Goal: Register for event/course: Register for event/course

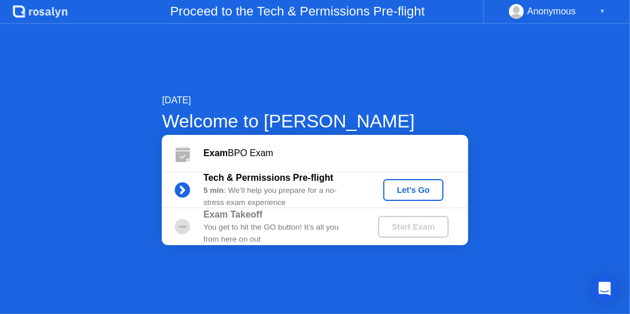
click at [426, 190] on div "Let's Go" at bounding box center [413, 189] width 51 height 9
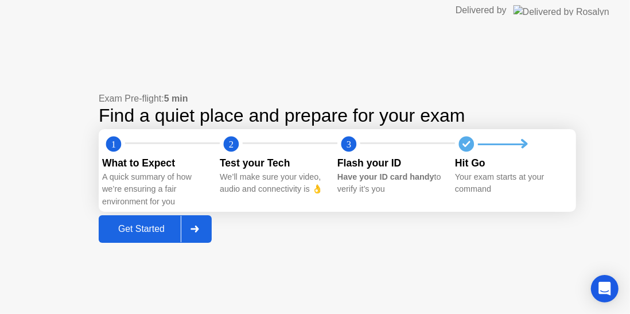
click at [161, 234] on div "Get Started" at bounding box center [141, 229] width 79 height 10
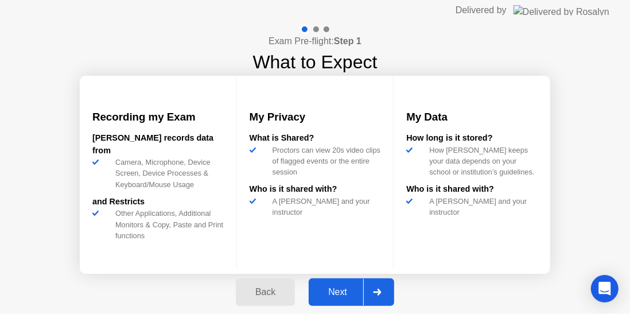
click at [342, 297] on div "Next" at bounding box center [337, 292] width 51 height 10
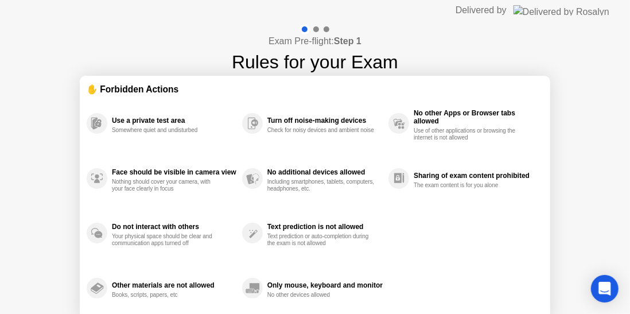
click at [269, 141] on div "Turn off noise-making devices Check for noisy devices and ambient noise" at bounding box center [315, 123] width 146 height 55
click at [533, 311] on div "Use a private test area Somewhere quiet and undisturbed Face should be visible …" at bounding box center [315, 206] width 457 height 220
click at [546, 278] on section "✋ Forbidden Actions Use a private test area Somewhere quiet and undisturbed Fac…" at bounding box center [315, 199] width 471 height 247
click at [122, 107] on div "Use a private test area Somewhere quiet and undisturbed" at bounding box center [165, 123] width 156 height 55
drag, startPoint x: 152, startPoint y: 88, endPoint x: 245, endPoint y: 125, distance: 100.0
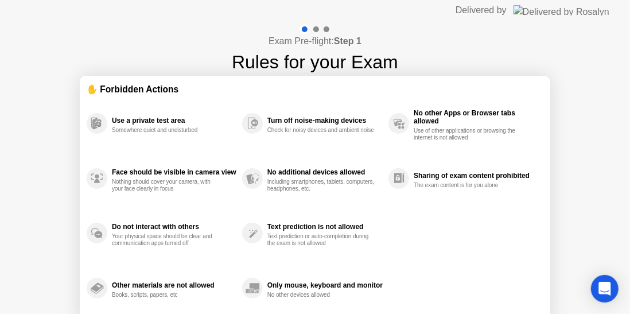
click at [156, 93] on div "✋ Forbidden Actions" at bounding box center [315, 89] width 457 height 13
drag, startPoint x: 245, startPoint y: 125, endPoint x: 278, endPoint y: 245, distance: 124.0
click at [272, 238] on div "Use a private test area Somewhere quiet and undisturbed Face should be visible …" at bounding box center [315, 206] width 457 height 220
drag, startPoint x: 281, startPoint y: 245, endPoint x: 290, endPoint y: 258, distance: 16.9
click at [290, 258] on div "Text prediction is not allowed Text prediction or auto-completion during the ex…" at bounding box center [315, 233] width 146 height 55
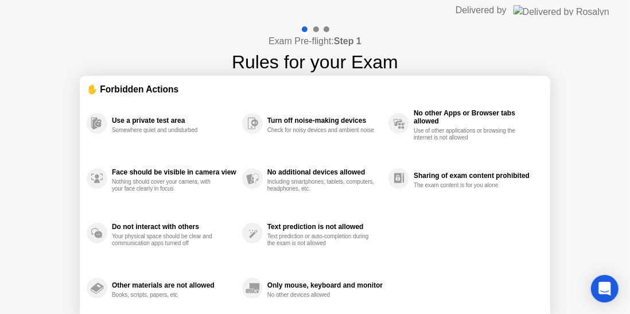
click at [278, 299] on div "Only mouse, keyboard and monitor No other devices allowed" at bounding box center [315, 288] width 146 height 55
drag, startPoint x: 278, startPoint y: 295, endPoint x: 329, endPoint y: 289, distance: 50.8
click at [280, 295] on div "No other devices allowed" at bounding box center [322, 295] width 109 height 7
drag, startPoint x: 329, startPoint y: 289, endPoint x: 599, endPoint y: 249, distance: 273.4
click at [352, 298] on div "Only mouse, keyboard and monitor No other devices allowed" at bounding box center [325, 288] width 115 height 21
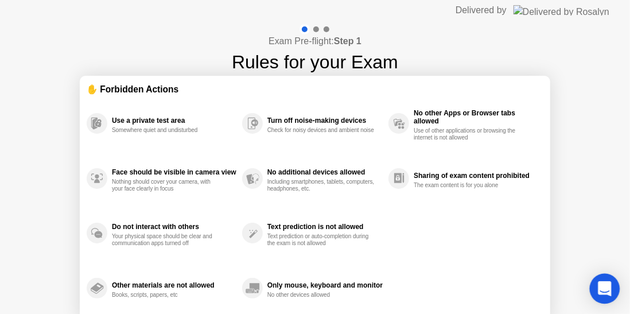
click at [610, 289] on icon "Open Intercom Messenger" at bounding box center [604, 288] width 13 height 15
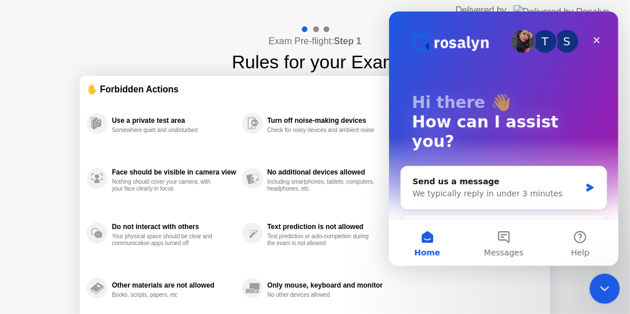
click at [601, 289] on icon "Close Intercom Messenger" at bounding box center [603, 287] width 14 height 14
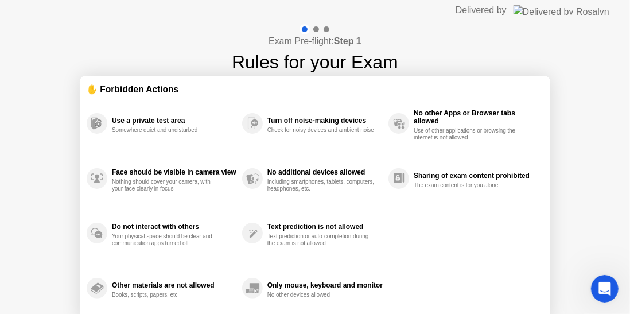
click at [320, 30] on div at bounding box center [315, 29] width 33 height 10
click at [319, 29] on div at bounding box center [315, 29] width 33 height 10
drag, startPoint x: 319, startPoint y: 28, endPoint x: 520, endPoint y: 30, distance: 200.9
click at [330, 29] on div at bounding box center [315, 29] width 33 height 10
click at [586, 7] on img at bounding box center [562, 10] width 96 height 10
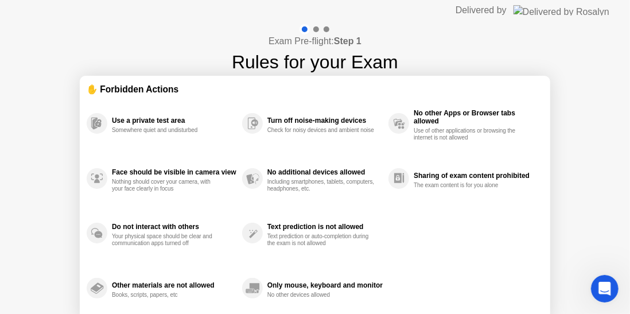
drag, startPoint x: 550, startPoint y: 12, endPoint x: 467, endPoint y: 18, distance: 82.9
click at [540, 15] on div "Delivered by" at bounding box center [533, 10] width 154 height 21
click at [201, 154] on div "Face should be visible in camera view Nothing should cover your camera, with yo…" at bounding box center [165, 178] width 156 height 55
click at [210, 178] on div "Face should be visible in camera view Nothing should cover your camera, with yo…" at bounding box center [165, 178] width 156 height 55
click at [173, 191] on div "Nothing should cover your camera, with your face clearly in focus" at bounding box center [166, 186] width 109 height 14
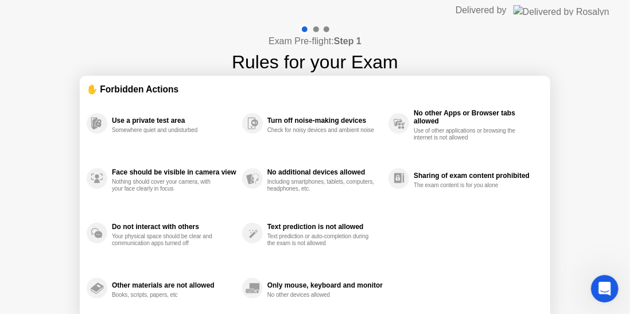
drag, startPoint x: 202, startPoint y: 205, endPoint x: 356, endPoint y: 312, distance: 187.6
click at [279, 294] on div "Use a private test area Somewhere quiet and undisturbed Face should be visible …" at bounding box center [315, 206] width 457 height 220
drag, startPoint x: 356, startPoint y: 312, endPoint x: 365, endPoint y: 324, distance: 15.2
click at [365, 313] on html "Delivered by Exam Pre-flight: Step 1 Rules for your Exam ✋ Forbidden Actions Us…" at bounding box center [315, 157] width 630 height 314
click at [362, 305] on div "Only mouse, keyboard and monitor No other devices allowed" at bounding box center [315, 288] width 146 height 55
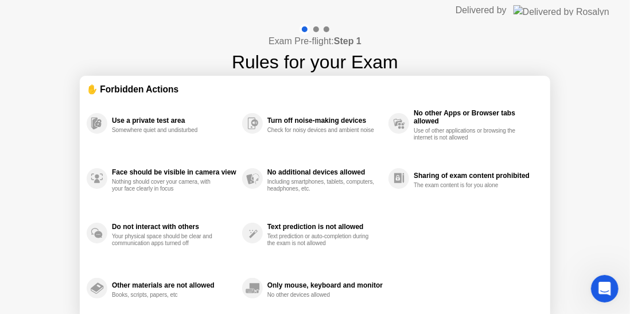
click at [340, 280] on div "Only mouse, keyboard and monitor No other devices allowed" at bounding box center [325, 288] width 115 height 21
click at [373, 133] on div "Check for noisy devices and ambient noise" at bounding box center [322, 130] width 109 height 7
click at [373, 132] on div "Check for noisy devices and ambient noise" at bounding box center [322, 130] width 109 height 7
click at [316, 36] on h4 "Exam Pre-flight: Step 1" at bounding box center [315, 41] width 93 height 14
click at [315, 41] on h4 "Exam Pre-flight: Step 1" at bounding box center [315, 41] width 93 height 14
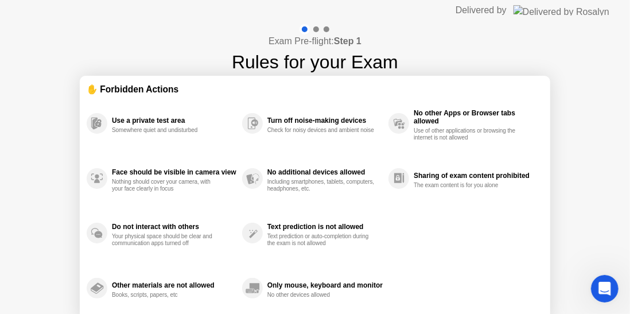
drag, startPoint x: 312, startPoint y: 36, endPoint x: 308, endPoint y: 56, distance: 20.5
click at [309, 53] on div "Exam Pre-flight: Step 1 Rules for your Exam" at bounding box center [315, 50] width 166 height 52
click at [308, 56] on h1 "Rules for your Exam" at bounding box center [315, 62] width 166 height 28
click at [312, 56] on h1 "Rules for your Exam" at bounding box center [315, 62] width 166 height 28
click at [378, 60] on div "Exam Pre-flight: Step 1 Rules for your Exam" at bounding box center [315, 50] width 166 height 52
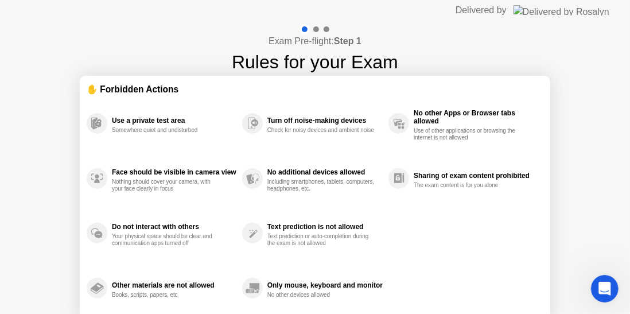
drag, startPoint x: 428, startPoint y: 94, endPoint x: 463, endPoint y: 152, distance: 67.7
click at [455, 142] on div "✋ Forbidden Actions Use a private test area Somewhere quiet and undisturbed Fac…" at bounding box center [315, 199] width 457 height 233
click at [486, 184] on div "Sharing of exam content prohibited The exam content is for you alone" at bounding box center [466, 178] width 155 height 55
click at [482, 181] on div "Sharing of exam content prohibited The exam content is for you alone" at bounding box center [476, 178] width 124 height 21
click at [472, 175] on div "Sharing of exam content prohibited" at bounding box center [476, 176] width 124 height 8
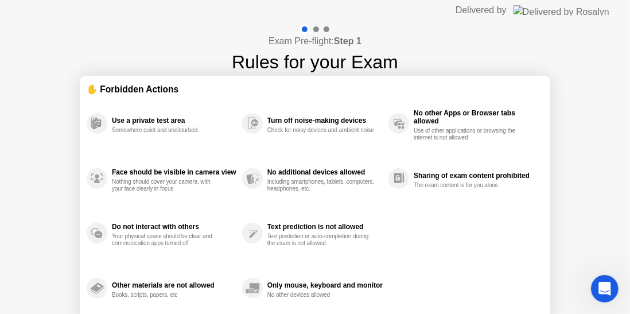
click at [442, 135] on div "Use of other applications or browsing the internet is not allowed" at bounding box center [468, 134] width 109 height 14
drag, startPoint x: 400, startPoint y: 121, endPoint x: 393, endPoint y: 119, distance: 7.0
click at [396, 122] on circle at bounding box center [399, 123] width 21 height 21
drag, startPoint x: 362, startPoint y: 69, endPoint x: 350, endPoint y: 53, distance: 19.6
click at [350, 53] on h1 "Rules for your Exam" at bounding box center [315, 62] width 166 height 28
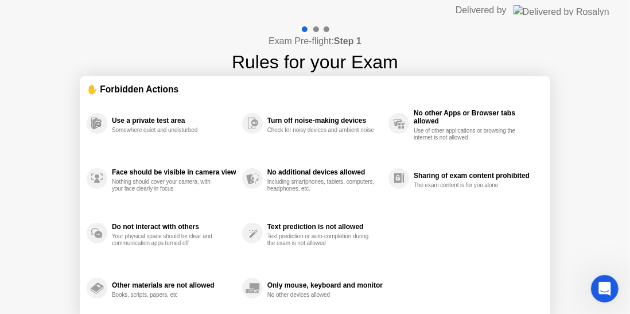
click at [347, 45] on b "Step 1" at bounding box center [348, 41] width 28 height 10
click at [362, 13] on header "Delivered by" at bounding box center [315, 10] width 630 height 21
click at [507, 11] on div "Delivered by" at bounding box center [481, 10] width 51 height 14
drag, startPoint x: 339, startPoint y: 31, endPoint x: 302, endPoint y: 29, distance: 36.8
click at [334, 32] on div "Exam Pre-flight: Step 1 Rules for your Exam" at bounding box center [315, 50] width 166 height 52
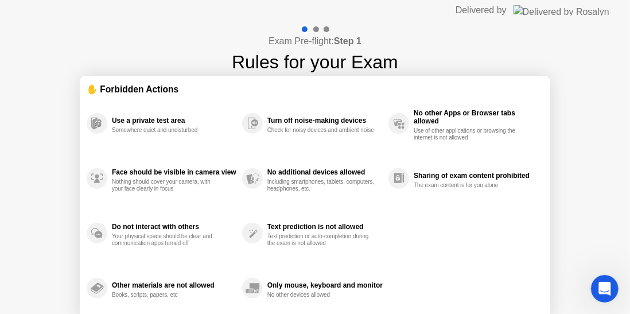
click at [302, 29] on div at bounding box center [305, 29] width 10 height 10
click at [309, 28] on div at bounding box center [305, 29] width 10 height 10
drag, startPoint x: 300, startPoint y: 39, endPoint x: 294, endPoint y: 45, distance: 8.5
click at [294, 44] on div "Exam Pre-flight: Step 1 Rules for your Exam" at bounding box center [315, 50] width 166 height 52
drag, startPoint x: 294, startPoint y: 45, endPoint x: 323, endPoint y: 59, distance: 32.4
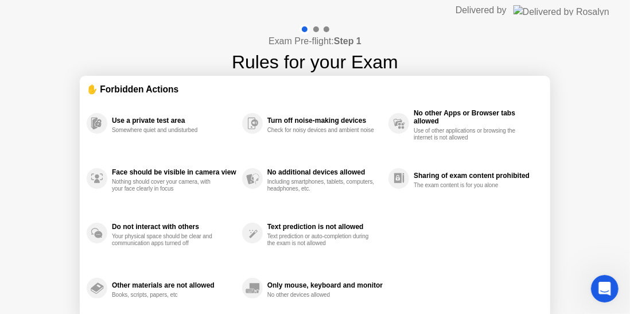
click at [299, 49] on div "Exam Pre-flight: Step 1 Rules for your Exam" at bounding box center [315, 50] width 166 height 52
click at [323, 59] on h1 "Rules for your Exam" at bounding box center [315, 62] width 166 height 28
drag, startPoint x: 335, startPoint y: 62, endPoint x: 248, endPoint y: 123, distance: 106.4
click at [329, 69] on h1 "Rules for your Exam" at bounding box center [315, 62] width 166 height 28
drag, startPoint x: 110, startPoint y: 235, endPoint x: 116, endPoint y: 242, distance: 8.5
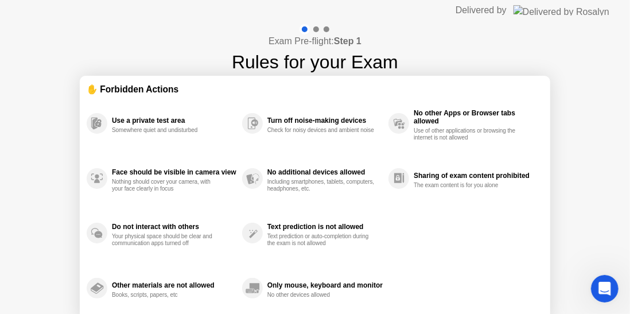
click at [113, 239] on div "Do not interact with others Your physical space should be clear and communicati…" at bounding box center [165, 233] width 156 height 55
drag, startPoint x: 150, startPoint y: 260, endPoint x: 357, endPoint y: 145, distance: 236.2
click at [160, 266] on div "Use a private test area Somewhere quiet and undisturbed Face should be visible …" at bounding box center [315, 206] width 457 height 220
click at [301, 288] on div "Only mouse, keyboard and monitor" at bounding box center [325, 285] width 115 height 8
click at [302, 287] on div "Only mouse, keyboard and monitor" at bounding box center [325, 285] width 115 height 8
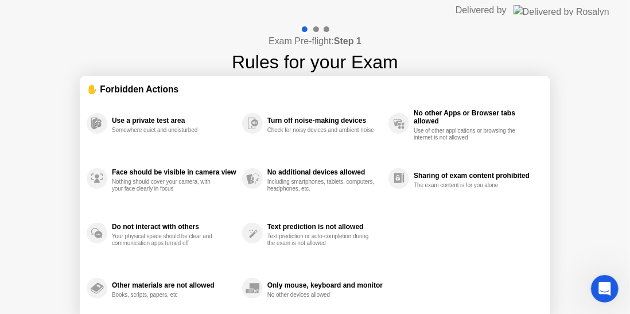
drag, startPoint x: 431, startPoint y: 118, endPoint x: 356, endPoint y: 113, distance: 75.3
click at [412, 123] on div "No other Apps or Browser tabs allowed Use of other applications or browsing the…" at bounding box center [466, 123] width 155 height 55
click at [352, 113] on div "Turn off noise-making devices Check for noisy devices and ambient noise" at bounding box center [315, 123] width 146 height 55
click at [301, 32] on div at bounding box center [305, 29] width 10 height 10
click at [306, 31] on div at bounding box center [305, 29] width 10 height 10
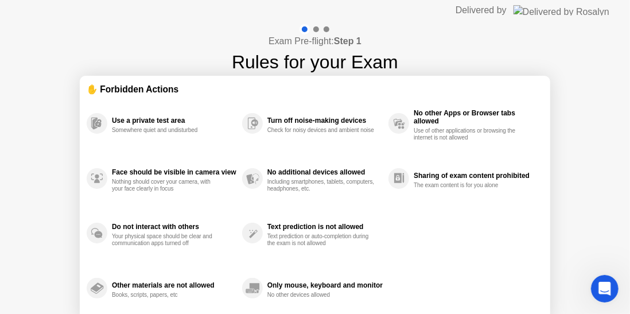
drag, startPoint x: 340, startPoint y: 41, endPoint x: 347, endPoint y: 51, distance: 11.5
click at [344, 47] on h4 "Exam Pre-flight: Step 1" at bounding box center [315, 41] width 93 height 14
drag, startPoint x: 444, startPoint y: 173, endPoint x: 107, endPoint y: 164, distance: 337.7
click at [110, 166] on div "Use a private test area Somewhere quiet and undisturbed Face should be visible …" at bounding box center [315, 206] width 457 height 220
drag, startPoint x: 413, startPoint y: 177, endPoint x: 180, endPoint y: 177, distance: 233.1
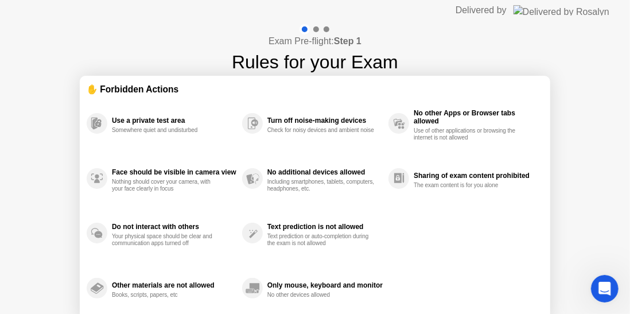
click at [215, 189] on div "Use a private test area Somewhere quiet and undisturbed Face should be visible …" at bounding box center [315, 206] width 457 height 220
drag, startPoint x: 588, startPoint y: 189, endPoint x: 482, endPoint y: 218, distance: 110.6
click at [495, 218] on div "Exam Pre-flight: Step 1 Rules for your Exam ✋ Forbidden Actions Use a private t…" at bounding box center [315, 192] width 630 height 342
click at [604, 294] on icon "Open Intercom Messenger" at bounding box center [603, 287] width 19 height 19
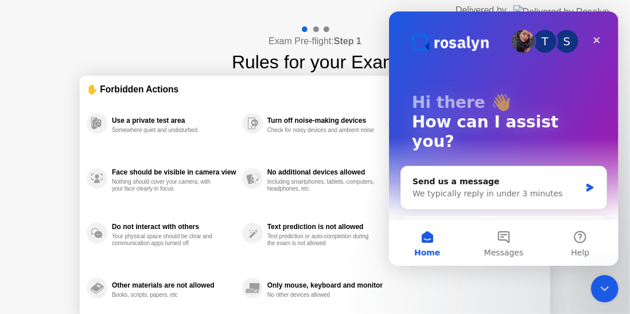
click at [350, 9] on header "Delivered by" at bounding box center [315, 10] width 630 height 21
click at [352, 10] on header "Delivered by" at bounding box center [315, 10] width 630 height 21
click at [597, 37] on icon "Close" at bounding box center [596, 40] width 9 height 9
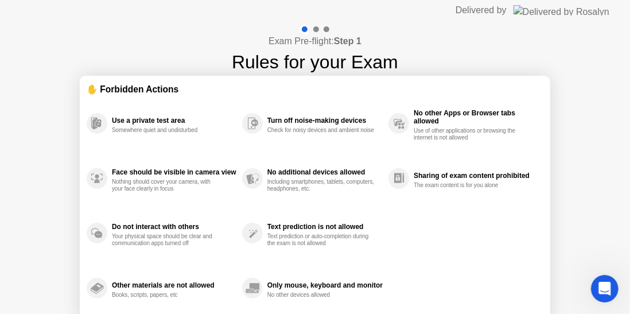
click at [371, 53] on h1 "Rules for your Exam" at bounding box center [315, 62] width 166 height 28
click at [380, 68] on h1 "Rules for your Exam" at bounding box center [315, 62] width 166 height 28
drag, startPoint x: 459, startPoint y: 148, endPoint x: 456, endPoint y: 154, distance: 6.4
click at [458, 150] on div "No other Apps or Browser tabs allowed Use of other applications or browsing the…" at bounding box center [466, 123] width 155 height 55
click at [445, 176] on div "Sharing of exam content prohibited The exam content is for you alone" at bounding box center [466, 178] width 155 height 55
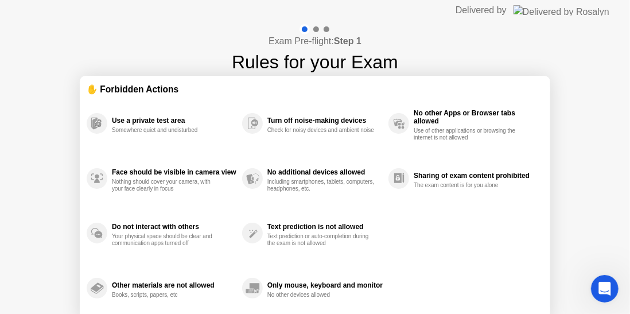
click at [425, 190] on div "Sharing of exam content prohibited The exam content is for you alone" at bounding box center [466, 178] width 155 height 55
drag, startPoint x: 370, startPoint y: 215, endPoint x: 300, endPoint y: 259, distance: 82.6
click at [333, 238] on div "Use a private test area Somewhere quiet and undisturbed Face should be visible …" at bounding box center [315, 206] width 457 height 220
click at [289, 287] on div "Only mouse, keyboard and monitor No other devices allowed" at bounding box center [315, 288] width 146 height 55
drag, startPoint x: 259, startPoint y: 282, endPoint x: 254, endPoint y: 284, distance: 5.9
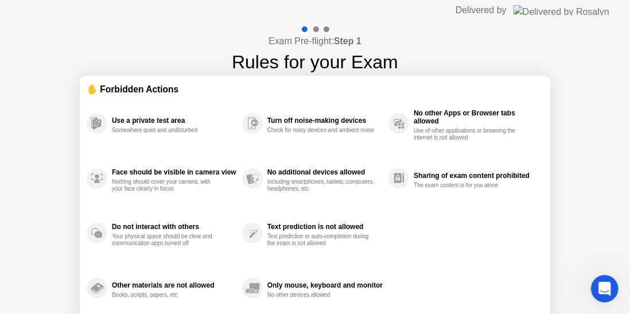
click at [255, 284] on div "Only mouse, keyboard and monitor No other devices allowed" at bounding box center [315, 288] width 146 height 55
click at [157, 204] on div "Face should be visible in camera view Nothing should cover your camera, with yo…" at bounding box center [165, 178] width 156 height 55
click at [132, 103] on div "Use a private test area Somewhere quiet and undisturbed" at bounding box center [165, 123] width 156 height 55
click at [126, 90] on div "✋ Forbidden Actions" at bounding box center [315, 89] width 457 height 13
click at [125, 86] on div "✋ Forbidden Actions" at bounding box center [315, 89] width 457 height 13
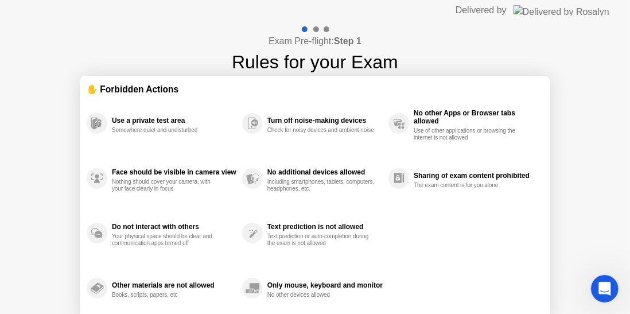
click at [129, 84] on div "✋ Forbidden Actions" at bounding box center [315, 89] width 457 height 13
click at [129, 85] on div "✋ Forbidden Actions" at bounding box center [315, 89] width 457 height 13
click at [130, 111] on div "✋ Forbidden Actions Use a private test area Somewhere quiet and undisturbed Fac…" at bounding box center [315, 199] width 457 height 233
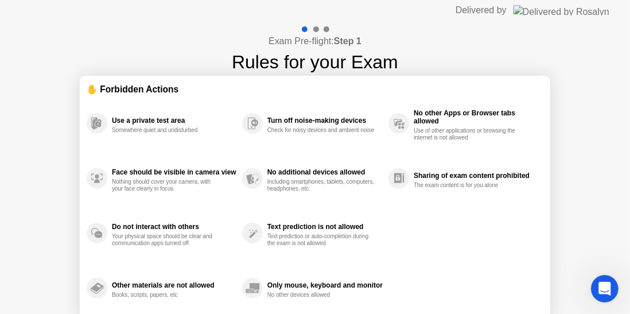
drag, startPoint x: 150, startPoint y: 137, endPoint x: 168, endPoint y: 146, distance: 20.0
click at [155, 142] on div "Use a private test area Somewhere quiet and undisturbed" at bounding box center [165, 123] width 156 height 55
drag, startPoint x: 181, startPoint y: 152, endPoint x: 212, endPoint y: 189, distance: 48.1
click at [184, 164] on div "Use a private test area Somewhere quiet and undisturbed Face should be visible …" at bounding box center [315, 206] width 457 height 220
drag, startPoint x: 212, startPoint y: 189, endPoint x: 274, endPoint y: 281, distance: 110.8
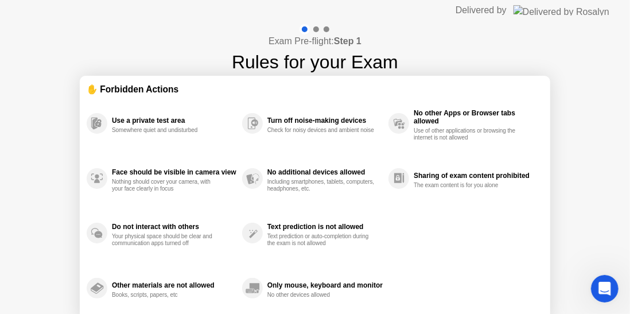
click at [268, 268] on div "Use a private test area Somewhere quiet and undisturbed Face should be visible …" at bounding box center [315, 206] width 457 height 220
drag
click at [273, 282] on div "Only mouse, keyboard and monitor" at bounding box center [325, 285] width 115 height 8
click at [114, 313] on html "Delivered by Exam Pre-flight: Step 1 Rules for your Exam ✋ Forbidden Actions Us…" at bounding box center [315, 157] width 630 height 314
click at [420, 44] on div "Exam Pre-flight: Step 1 Rules for your Exam ✋ Forbidden Actions Use a private t…" at bounding box center [315, 192] width 630 height 342
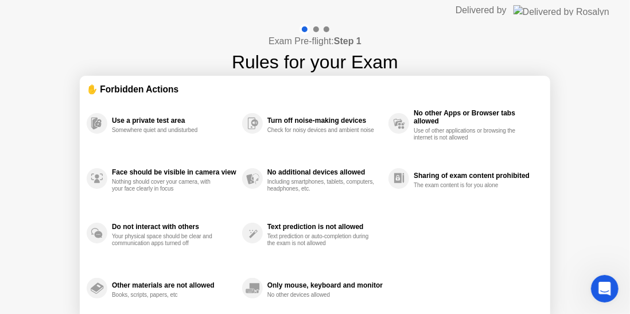
click at [420, 44] on div "Exam Pre-flight: Step 1 Rules for your Exam ✋ Forbidden Actions Use a private t…" at bounding box center [315, 192] width 630 height 342
click at [491, 45] on div "Exam Pre-flight: Step 1 Rules for your Exam ✋ Forbidden Actions Use a private t…" at bounding box center [315, 192] width 630 height 342
click at [491, 48] on div "Exam Pre-flight: Step 1 Rules for your Exam ✋ Forbidden Actions Use a private t…" at bounding box center [315, 192] width 630 height 342
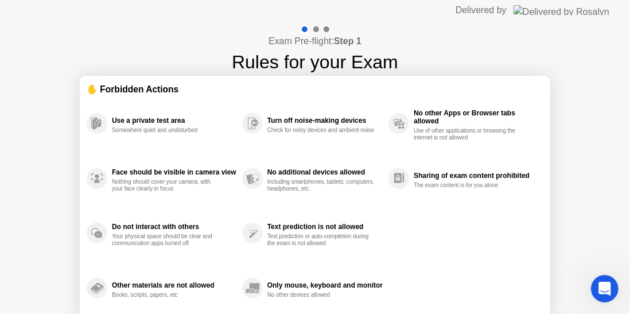
click at [425, 148] on div "No other Apps or Browser tabs allowed Use of other applications or browsing the…" at bounding box center [466, 123] width 155 height 55
click at [386, 148] on div "Use a private test area Somewhere quiet and undisturbed Face should be visible …" at bounding box center [315, 206] width 457 height 220
click at [237, 154] on div "Use a private test area Somewhere quiet and undisturbed Face should be visible …" at bounding box center [315, 206] width 457 height 220
click at [260, 242] on div "Use a private test area Somewhere quiet and undisturbed Face should be visible …" at bounding box center [315, 206] width 457 height 220
click at [233, 278] on div "Use a private test area Somewhere quiet and undisturbed Face should be visible …" at bounding box center [315, 206] width 457 height 220
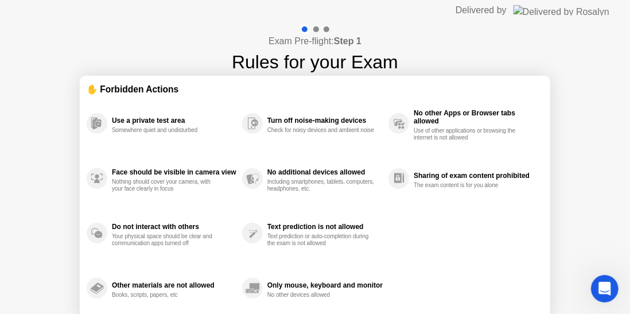
click at [159, 269] on div "Other materials are not allowed Books, scripts, papers, etc" at bounding box center [165, 288] width 156 height 55
click at [130, 262] on div "Other materials are not allowed Books, scripts, papers, etc" at bounding box center [165, 288] width 156 height 55
click at [127, 262] on div "Other materials are not allowed Books, scripts, papers, etc" at bounding box center [165, 288] width 156 height 55
click at [127, 273] on div "Other materials are not allowed Books, scripts, papers, etc" at bounding box center [165, 288] width 156 height 55
click at [144, 283] on div "Other materials are not allowed Books, scripts, papers, etc" at bounding box center [165, 288] width 156 height 55
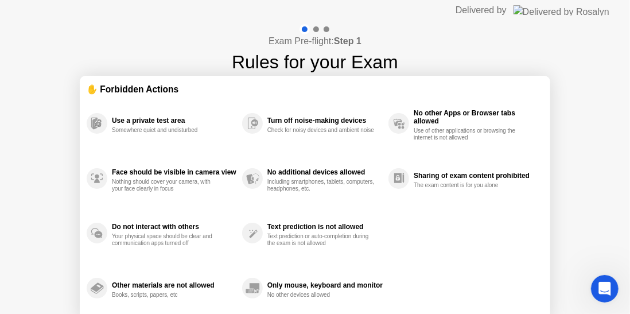
click at [250, 311] on div "Use a private test area Somewhere quiet and undisturbed Face should be visible …" at bounding box center [315, 206] width 457 height 220
click at [494, 308] on div "Use a private test area Somewhere quiet and undisturbed Face should be visible …" at bounding box center [315, 206] width 457 height 220
click at [521, 263] on div "Use a private test area Somewhere quiet and undisturbed Face should be visible …" at bounding box center [315, 206] width 457 height 220
click at [479, 255] on div "Use a private test area Somewhere quiet and undisturbed Face should be visible …" at bounding box center [315, 206] width 457 height 220
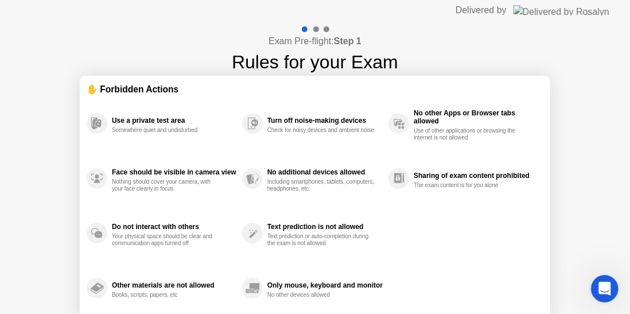
click at [451, 83] on section "✋ Forbidden Actions Use a private test area Somewhere quiet and undisturbed Fac…" at bounding box center [315, 199] width 471 height 247
click at [442, 195] on div "Sharing of exam content prohibited The exam content is for you alone" at bounding box center [466, 178] width 155 height 55
click at [381, 56] on div "Exam Pre-flight: Step 1 Rules for your Exam" at bounding box center [315, 50] width 166 height 52
click at [315, 29] on div at bounding box center [316, 29] width 6 height 6
click at [315, 31] on div at bounding box center [316, 29] width 6 height 6
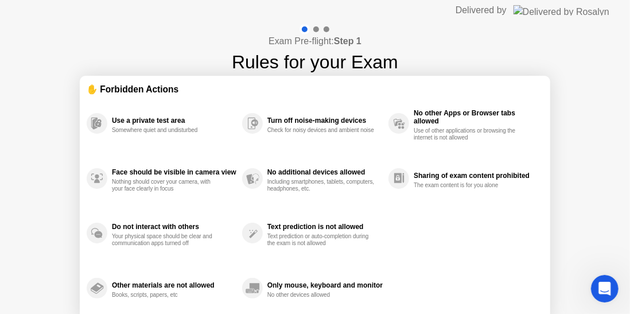
click at [359, 52] on div "Exam Pre-flight: Step 1 Rules for your Exam" at bounding box center [315, 50] width 166 height 52
click at [402, 182] on div "Exam Pre-flight: Step 1 Rules for your Exam ✋ Forbidden Actions Use a private t…" at bounding box center [315, 192] width 630 height 342
click at [386, 168] on div "Use a private test area Somewhere quiet and undisturbed Face should be visible …" at bounding box center [315, 206] width 457 height 220
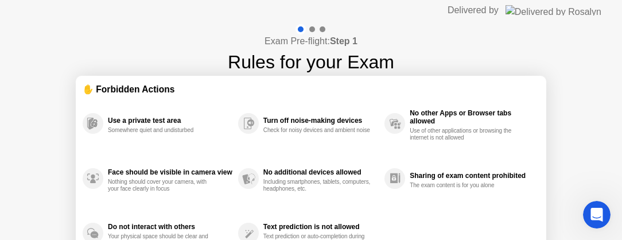
click at [439, 0] on html "Delivered by Exam Pre-flight: Step 1 Rules for your Exam ✋ Forbidden Actions Us…" at bounding box center [311, 120] width 622 height 240
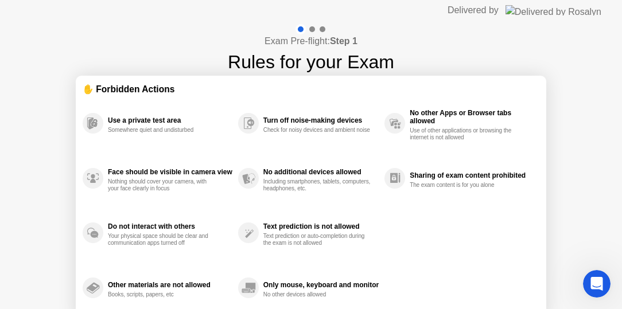
click at [0, 305] on div "Exam Pre-flight: Step 1 Rules for your Exam ✋ Forbidden Actions Use a private t…" at bounding box center [311, 192] width 622 height 342
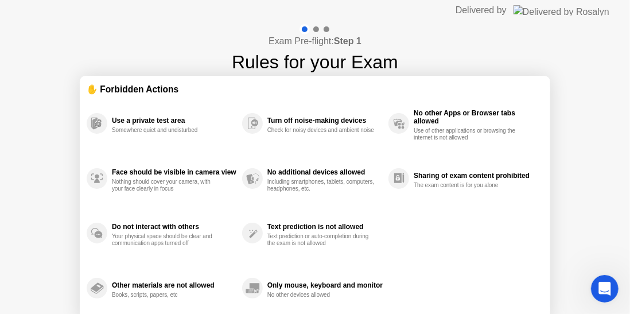
click at [328, 73] on h1 "Rules for your Exam" at bounding box center [315, 62] width 166 height 28
click at [324, 55] on h1 "Rules for your Exam" at bounding box center [315, 62] width 166 height 28
click at [313, 39] on h4 "Exam Pre-flight: Step 1" at bounding box center [315, 41] width 93 height 14
click at [313, 40] on h4 "Exam Pre-flight: Step 1" at bounding box center [315, 41] width 93 height 14
click at [314, 56] on h1 "Rules for your Exam" at bounding box center [315, 62] width 166 height 28
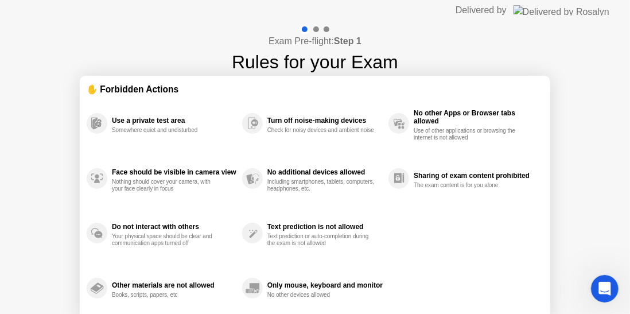
click at [333, 63] on h1 "Rules for your Exam" at bounding box center [315, 62] width 166 height 28
drag, startPoint x: 342, startPoint y: 77, endPoint x: 345, endPoint y: 85, distance: 8.5
click at [343, 83] on div "Exam Pre-flight: Step 1 Rules for your Exam ✋ Forbidden Actions Use a private t…" at bounding box center [315, 192] width 630 height 342
drag, startPoint x: 345, startPoint y: 85, endPoint x: 359, endPoint y: 234, distance: 149.9
click at [351, 105] on div "✋ Forbidden Actions Use a private test area Somewhere quiet and undisturbed Fac…" at bounding box center [315, 199] width 457 height 233
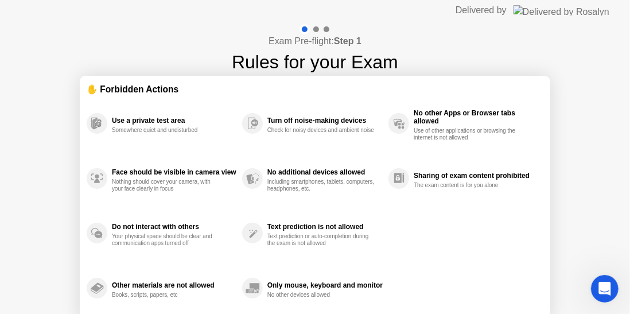
drag, startPoint x: 349, startPoint y: 253, endPoint x: 324, endPoint y: 277, distance: 34.5
click at [328, 270] on div "Use a private test area Somewhere quiet and undisturbed Face should be visible …" at bounding box center [315, 206] width 457 height 220
drag, startPoint x: 324, startPoint y: 277, endPoint x: 317, endPoint y: 285, distance: 10.6
click at [318, 282] on div "Only mouse, keyboard and monitor No other devices allowed" at bounding box center [315, 288] width 146 height 55
click at [322, 282] on div "Only mouse, keyboard and monitor" at bounding box center [325, 285] width 115 height 8
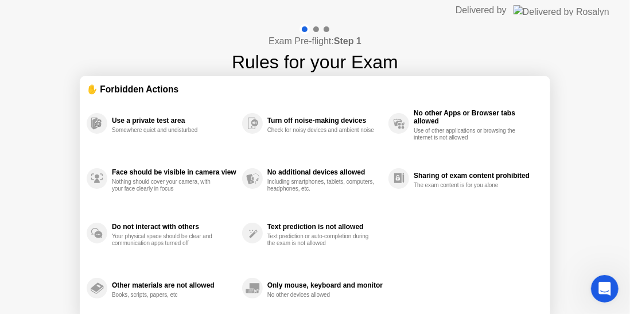
click at [357, 258] on div "Text prediction is not allowed Text prediction or auto-completion during the ex…" at bounding box center [315, 233] width 146 height 55
click at [368, 245] on div "Text prediction or auto-completion during the exam is not allowed" at bounding box center [322, 240] width 109 height 14
drag, startPoint x: 378, startPoint y: 218, endPoint x: 411, endPoint y: 210, distance: 33.7
click at [379, 218] on div "Text prediction is not allowed Text prediction or auto-completion during the ex…" at bounding box center [315, 233] width 146 height 55
click at [591, 165] on div "Exam Pre-flight: Step 1 Rules for your Exam ✋ Forbidden Actions Use a private t…" at bounding box center [315, 192] width 630 height 342
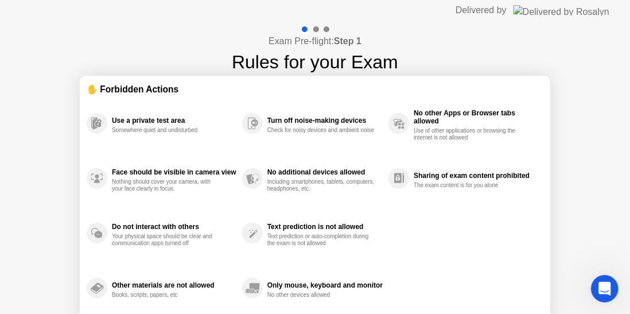
drag, startPoint x: 592, startPoint y: 226, endPoint x: 598, endPoint y: 258, distance: 33.3
click at [598, 258] on div "Exam Pre-flight: Step 1 Rules for your Exam ✋ Forbidden Actions Use a private t…" at bounding box center [315, 192] width 630 height 342
click at [386, 264] on div "Only mouse, keyboard and monitor No other devices allowed" at bounding box center [315, 288] width 146 height 55
click at [520, 62] on div "Exam Pre-flight: Step 1 Rules for your Exam ✋ Forbidden Actions Use a private t…" at bounding box center [315, 192] width 630 height 342
drag, startPoint x: 555, startPoint y: 50, endPoint x: 629, endPoint y: 78, distance: 79.2
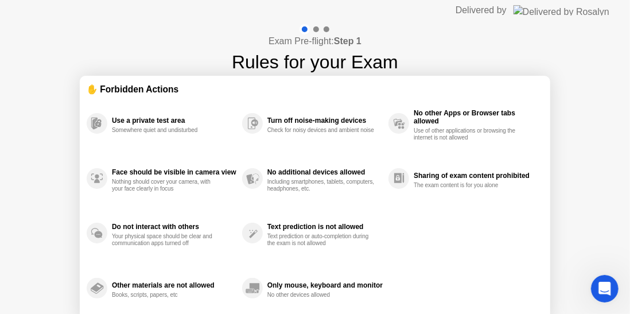
click at [555, 51] on div "Exam Pre-flight: Step 1 Rules for your Exam ✋ Forbidden Actions Use a private t…" at bounding box center [315, 192] width 630 height 342
drag, startPoint x: 428, startPoint y: 76, endPoint x: 420, endPoint y: 79, distance: 9.1
click at [420, 79] on section "✋ Forbidden Actions Use a private test area Somewhere quiet and undisturbed Fac…" at bounding box center [315, 199] width 471 height 247
drag, startPoint x: 529, startPoint y: 162, endPoint x: 524, endPoint y: 168, distance: 8.2
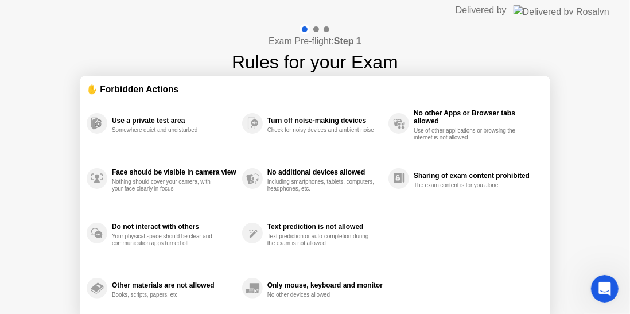
click at [525, 168] on div "Sharing of exam content prohibited The exam content is for you alone" at bounding box center [466, 178] width 155 height 55
click at [515, 40] on div "Exam Pre-flight: Step 1 Rules for your Exam ✋ Forbidden Actions Use a private t…" at bounding box center [315, 192] width 630 height 342
click at [578, 49] on div "Exam Pre-flight: Step 1 Rules for your Exam ✋ Forbidden Actions Use a private t…" at bounding box center [315, 192] width 630 height 342
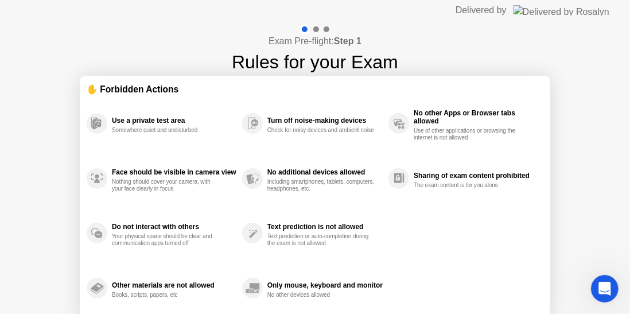
drag, startPoint x: 578, startPoint y: 49, endPoint x: 548, endPoint y: 53, distance: 30.6
click at [576, 52] on div "Exam Pre-flight: Step 1 Rules for your Exam ✋ Forbidden Actions Use a private t…" at bounding box center [315, 192] width 630 height 342
drag, startPoint x: 548, startPoint y: 53, endPoint x: 492, endPoint y: 53, distance: 55.7
click at [511, 53] on div "Exam Pre-flight: Step 1 Rules for your Exam ✋ Forbidden Actions Use a private t…" at bounding box center [315, 192] width 630 height 342
drag, startPoint x: 431, startPoint y: 42, endPoint x: 358, endPoint y: 47, distance: 72.5
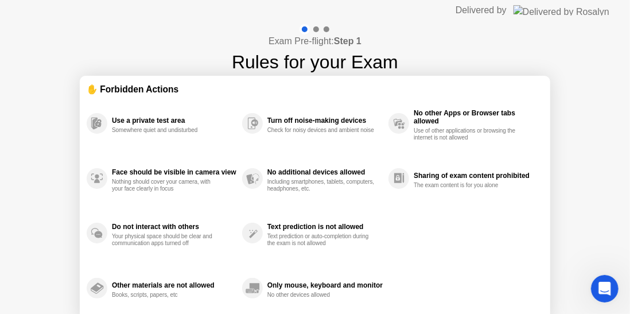
click at [409, 48] on div "Exam Pre-flight: Step 1 Rules for your Exam ✋ Forbidden Actions Use a private t…" at bounding box center [315, 192] width 630 height 342
drag, startPoint x: 358, startPoint y: 47, endPoint x: 292, endPoint y: 40, distance: 66.9
click at [345, 47] on h4 "Exam Pre-flight: Step 1" at bounding box center [315, 41] width 93 height 14
click at [290, 40] on h4 "Exam Pre-flight: Step 1" at bounding box center [315, 41] width 93 height 14
drag, startPoint x: 274, startPoint y: 42, endPoint x: 224, endPoint y: 36, distance: 49.8
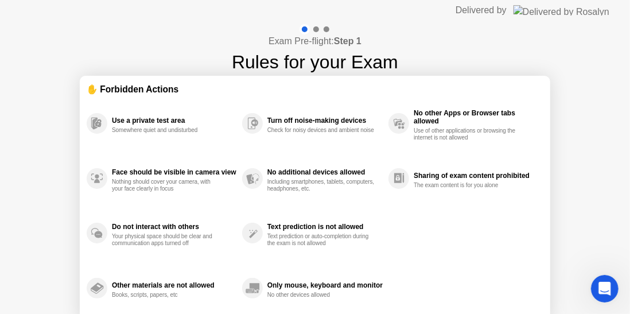
click at [271, 42] on h4 "Exam Pre-flight: Step 1" at bounding box center [315, 41] width 93 height 14
drag, startPoint x: 224, startPoint y: 36, endPoint x: 97, endPoint y: 12, distance: 129.6
click at [218, 37] on div "Exam Pre-flight: Step 1 Rules for your Exam ✋ Forbidden Actions Use a private t…" at bounding box center [315, 192] width 630 height 342
click at [96, 12] on header "Delivered by" at bounding box center [315, 10] width 630 height 21
click at [490, 242] on div "Use a private test area Somewhere quiet and undisturbed Face should be visible …" at bounding box center [315, 206] width 457 height 220
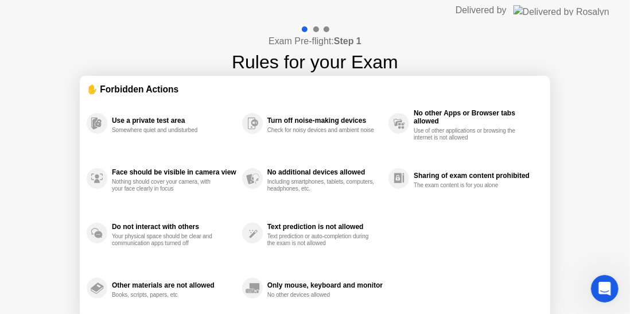
click at [491, 247] on div "Use a private test area Somewhere quiet and undisturbed Face should be visible …" at bounding box center [315, 206] width 457 height 220
click at [517, 237] on div "Use a private test area Somewhere quiet and undisturbed Face should be visible …" at bounding box center [315, 206] width 457 height 220
drag, startPoint x: 515, startPoint y: 240, endPoint x: 499, endPoint y: 248, distance: 17.5
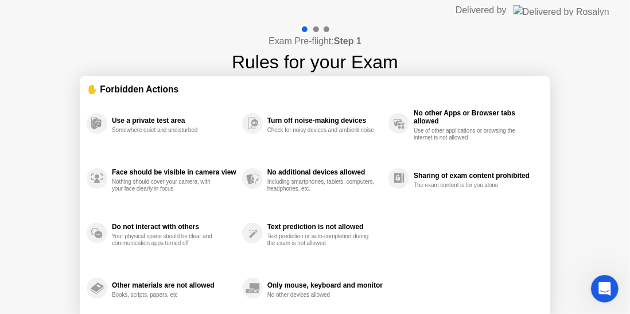
click at [499, 248] on div "Use a private test area Somewhere quiet and undisturbed Face should be visible …" at bounding box center [315, 206] width 457 height 220
drag, startPoint x: 466, startPoint y: 245, endPoint x: 392, endPoint y: 251, distance: 74.3
click at [408, 255] on div "Use a private test area Somewhere quiet and undisturbed Face should be visible …" at bounding box center [315, 206] width 457 height 220
click at [381, 248] on div "Text prediction is not allowed Text prediction or auto-completion during the ex…" at bounding box center [315, 233] width 146 height 55
drag, startPoint x: 381, startPoint y: 248, endPoint x: 408, endPoint y: 244, distance: 27.3
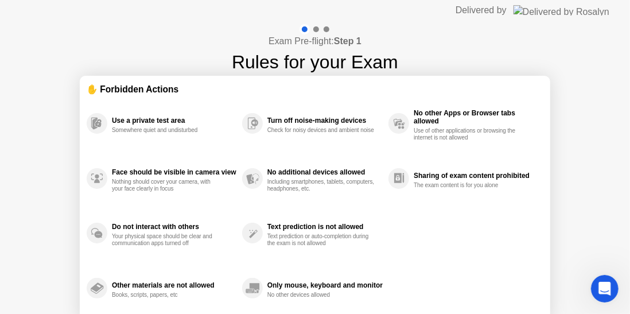
click at [389, 227] on div "Text prediction is not allowed Text prediction or auto-completion during the ex…" at bounding box center [315, 233] width 146 height 55
click at [405, 232] on div "Use a private test area Somewhere quiet and undisturbed Face should be visible …" at bounding box center [315, 206] width 457 height 220
drag, startPoint x: 354, startPoint y: 175, endPoint x: 379, endPoint y: 212, distance: 45.5
click at [378, 212] on div "Use a private test area Somewhere quiet and undisturbed Face should be visible …" at bounding box center [315, 206] width 457 height 220
drag, startPoint x: 409, startPoint y: 163, endPoint x: 407, endPoint y: 192, distance: 29.3
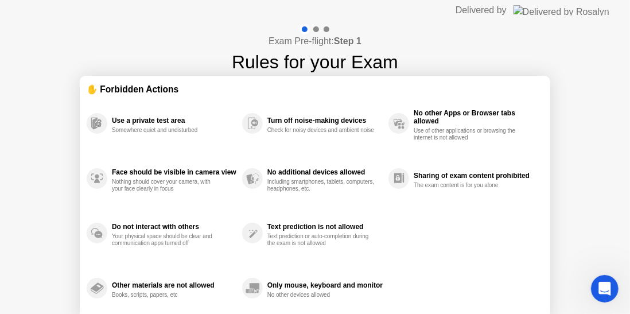
click at [406, 194] on div "Sharing of exam content prohibited The exam content is for you alone" at bounding box center [466, 178] width 155 height 55
click at [414, 178] on div "Sharing of exam content prohibited The exam content is for you alone" at bounding box center [466, 178] width 155 height 55
click at [417, 170] on div "Sharing of exam content prohibited The exam content is for you alone" at bounding box center [476, 178] width 124 height 21
drag, startPoint x: 257, startPoint y: 302, endPoint x: 262, endPoint y: 299, distance: 5.9
click at [262, 299] on div "Only mouse, keyboard and monitor No other devices allowed" at bounding box center [315, 288] width 146 height 55
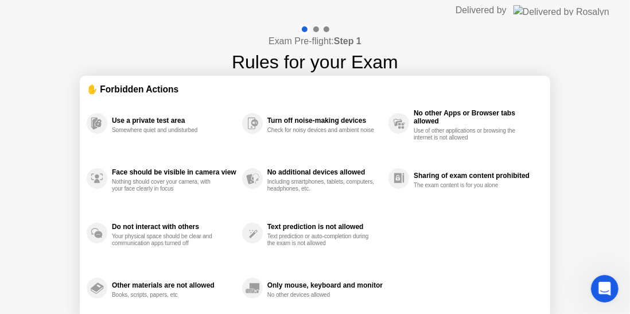
click at [301, 256] on div "Text prediction is not allowed Text prediction or auto-completion during the ex…" at bounding box center [315, 233] width 146 height 55
drag, startPoint x: 334, startPoint y: 245, endPoint x: 358, endPoint y: 191, distance: 59.1
click at [335, 243] on div "Text prediction or auto-completion during the exam is not allowed" at bounding box center [322, 240] width 109 height 14
drag, startPoint x: 502, startPoint y: 54, endPoint x: 496, endPoint y: 62, distance: 9.9
click at [499, 57] on div "Exam Pre-flight: Step 1 Rules for your Exam ✋ Forbidden Actions Use a private t…" at bounding box center [315, 192] width 630 height 342
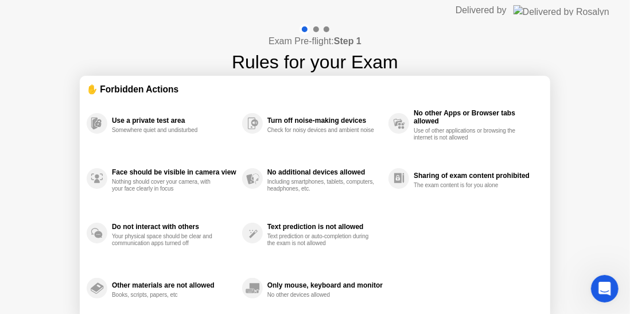
click at [435, 69] on div "Exam Pre-flight: Step 1 Rules for your Exam ✋ Forbidden Actions Use a private t…" at bounding box center [315, 192] width 630 height 342
drag, startPoint x: 437, startPoint y: 65, endPoint x: 439, endPoint y: 40, distance: 25.3
click at [437, 64] on div "Exam Pre-flight: Step 1 Rules for your Exam ✋ Forbidden Actions Use a private t…" at bounding box center [315, 192] width 630 height 342
drag, startPoint x: 441, startPoint y: 32, endPoint x: 206, endPoint y: 2, distance: 237.3
click at [437, 37] on div "Exam Pre-flight: Step 1 Rules for your Exam ✋ Forbidden Actions Use a private t…" at bounding box center [315, 192] width 630 height 342
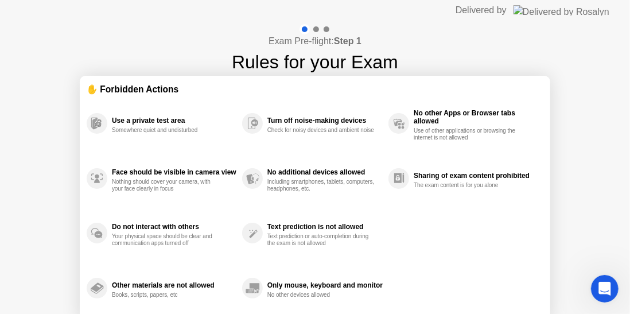
click at [295, 211] on div "Text prediction is not allowed Text prediction or auto-completion during the ex…" at bounding box center [315, 233] width 146 height 55
click at [297, 208] on div "Text prediction is not allowed Text prediction or auto-completion during the ex…" at bounding box center [315, 233] width 146 height 55
click at [297, 207] on div "Text prediction is not allowed Text prediction or auto-completion during the ex…" at bounding box center [315, 233] width 146 height 55
click at [299, 207] on div "Text prediction is not allowed Text prediction or auto-completion during the ex…" at bounding box center [315, 233] width 146 height 55
click at [282, 228] on div "Text prediction is not allowed" at bounding box center [325, 227] width 115 height 8
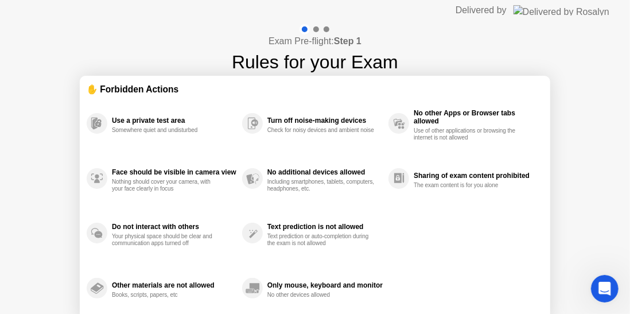
click at [284, 227] on div "Text prediction is not allowed" at bounding box center [325, 227] width 115 height 8
click at [287, 223] on div "Text prediction is not allowed" at bounding box center [325, 227] width 115 height 8
click at [290, 223] on div "Text prediction is not allowed" at bounding box center [325, 227] width 115 height 8
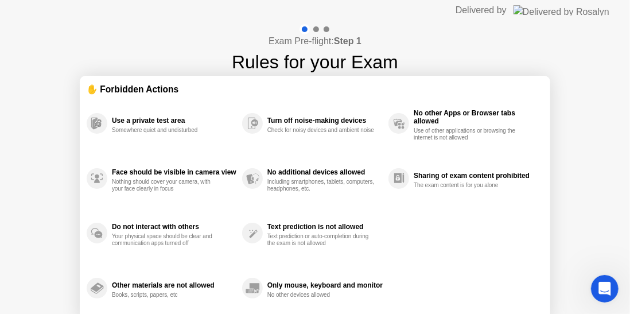
click at [431, 242] on div "Use a private test area Somewhere quiet and undisturbed Face should be visible …" at bounding box center [315, 206] width 457 height 220
click at [437, 49] on div "Exam Pre-flight: Step 1 Rules for your Exam ✋ Forbidden Actions Use a private t…" at bounding box center [315, 192] width 630 height 342
click at [439, 48] on div "Exam Pre-flight: Step 1 Rules for your Exam ✋ Forbidden Actions Use a private t…" at bounding box center [315, 192] width 630 height 342
click at [507, 13] on div "Delivered by" at bounding box center [481, 10] width 51 height 14
drag, startPoint x: 543, startPoint y: 24, endPoint x: 535, endPoint y: 29, distance: 9.6
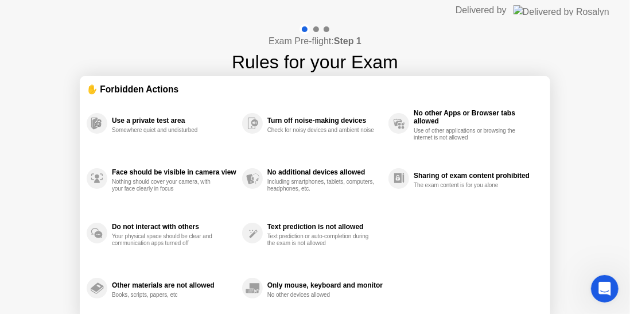
click at [540, 26] on app-layout-with-logo "Delivered by Exam Pre-flight: Step 1 Rules for your Exam ✋ Forbidden Actions Us…" at bounding box center [315, 181] width 630 height 363
click at [502, 29] on div "Exam Pre-flight: Step 1 Rules for your Exam ✋ Forbidden Actions Use a private t…" at bounding box center [315, 192] width 630 height 342
click at [575, 32] on div "Exam Pre-flight: Step 1 Rules for your Exam ✋ Forbidden Actions Use a private t…" at bounding box center [315, 192] width 630 height 342
click at [450, 3] on header "Delivered by" at bounding box center [315, 10] width 630 height 21
click at [412, 7] on header "Delivered by" at bounding box center [315, 10] width 630 height 21
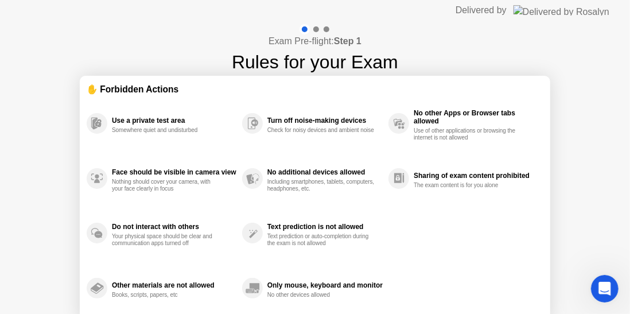
click at [409, 33] on app-layout-with-logo "Delivered by Exam Pre-flight: Step 1 Rules for your Exam ✋ Forbidden Actions Us…" at bounding box center [315, 181] width 630 height 363
click at [362, 101] on div "Turn off noise-making devices Check for noisy devices and ambient noise" at bounding box center [315, 123] width 146 height 55
click at [563, 114] on div "Exam Pre-flight: Step 1 Rules for your Exam ✋ Forbidden Actions Use a private t…" at bounding box center [315, 192] width 630 height 342
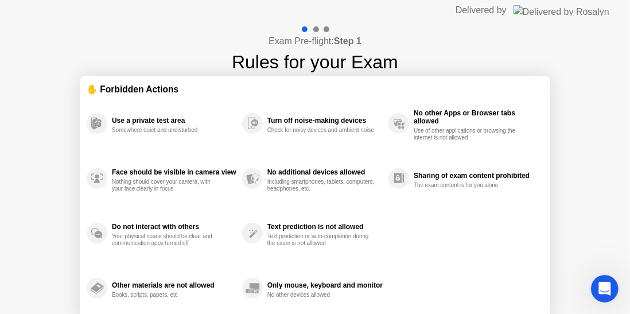
drag, startPoint x: 514, startPoint y: 11, endPoint x: 498, endPoint y: 16, distance: 16.9
click at [507, 12] on div "Delivered by" at bounding box center [481, 10] width 51 height 14
click at [394, 28] on div "Exam Pre-flight: Step 1 Rules for your Exam" at bounding box center [315, 50] width 166 height 52
drag, startPoint x: 393, startPoint y: 28, endPoint x: 385, endPoint y: 29, distance: 8.8
click at [392, 28] on div "Exam Pre-flight: Step 1 Rules for your Exam" at bounding box center [315, 50] width 166 height 52
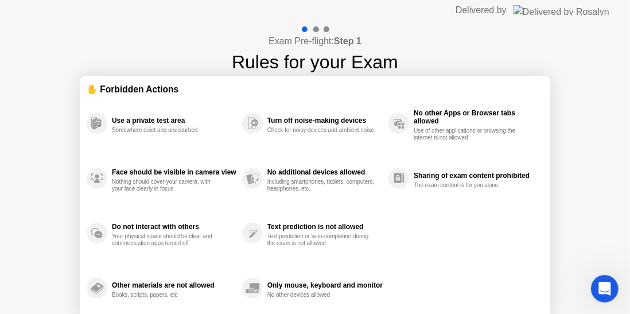
click at [326, 27] on div at bounding box center [327, 29] width 6 height 6
click at [308, 29] on div at bounding box center [305, 29] width 10 height 10
drag, startPoint x: 308, startPoint y: 29, endPoint x: 291, endPoint y: 39, distance: 19.3
click at [302, 36] on div "Exam Pre-flight: Step 1 Rules for your Exam" at bounding box center [315, 50] width 166 height 52
drag, startPoint x: 106, startPoint y: 37, endPoint x: 104, endPoint y: 0, distance: 37.4
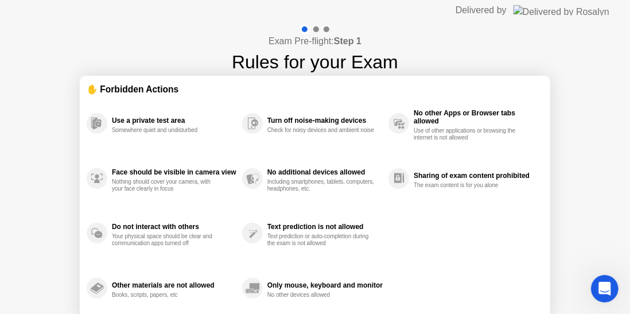
click at [106, 1] on header "Delivered by" at bounding box center [315, 10] width 630 height 21
click at [65, 3] on header "Delivered by" at bounding box center [315, 10] width 630 height 21
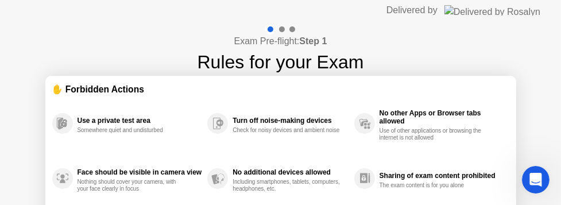
click at [326, 91] on div "Exam Pre-flight: Step 1 Rules for your Exam ✋ Forbidden Actions Use a private t…" at bounding box center [280, 192] width 561 height 342
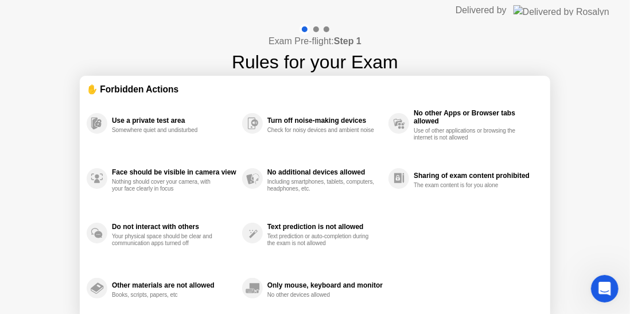
click at [290, 140] on div "Turn off noise-making devices Check for noisy devices and ambient noise" at bounding box center [315, 123] width 146 height 55
click at [311, 129] on div "Check for noisy devices and ambient noise" at bounding box center [322, 130] width 109 height 7
drag, startPoint x: 380, startPoint y: 125, endPoint x: 382, endPoint y: 158, distance: 33.3
click at [382, 157] on div "Use a private test area Somewhere quiet and undisturbed Face should be visible …" at bounding box center [315, 206] width 457 height 220
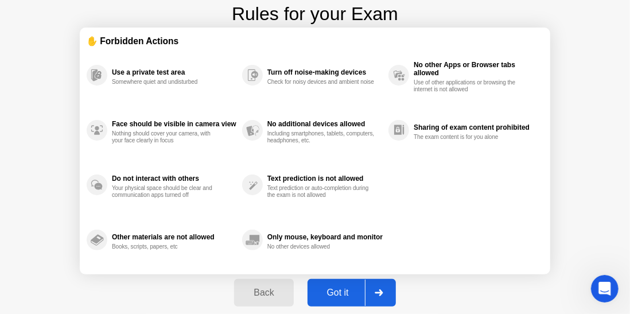
click at [339, 295] on div "Got it" at bounding box center [338, 293] width 54 height 10
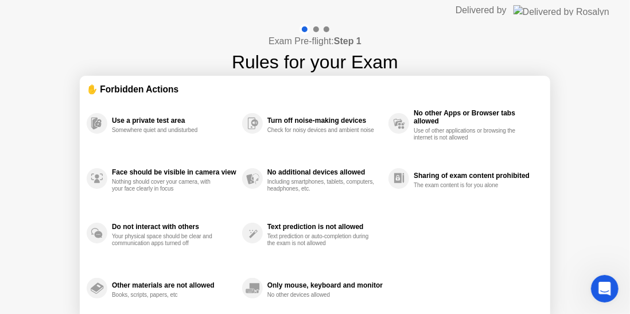
select select "**********"
select select "*******"
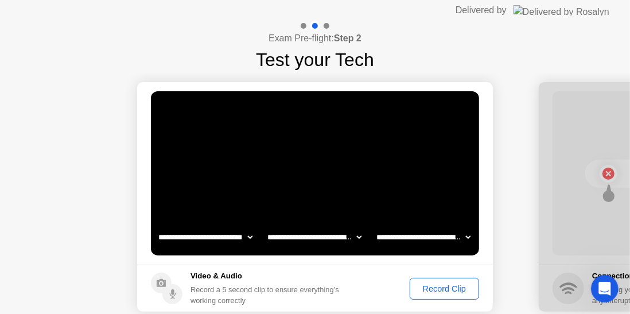
click at [241, 239] on select "**********" at bounding box center [206, 237] width 98 height 23
click at [317, 231] on select "**********" at bounding box center [315, 237] width 98 height 23
click at [320, 232] on select "**********" at bounding box center [315, 237] width 98 height 23
click at [421, 293] on div "Record Clip" at bounding box center [444, 288] width 61 height 9
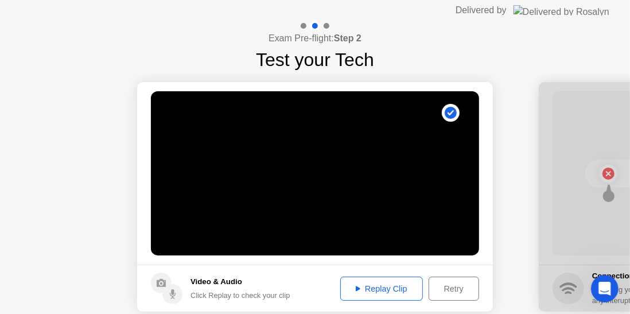
drag, startPoint x: 494, startPoint y: 213, endPoint x: 394, endPoint y: 219, distance: 100.1
drag, startPoint x: 419, startPoint y: 219, endPoint x: 272, endPoint y: 230, distance: 147.9
click at [272, 230] on video at bounding box center [315, 173] width 328 height 164
drag, startPoint x: 591, startPoint y: 200, endPoint x: 565, endPoint y: 203, distance: 26.0
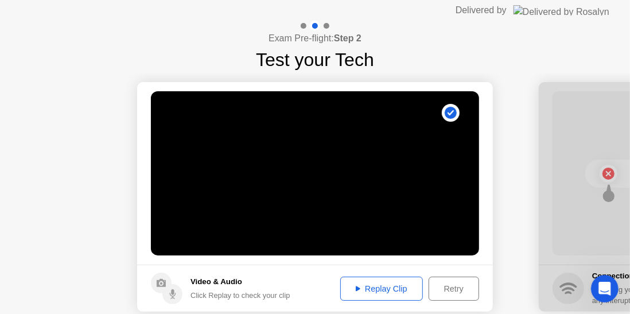
drag, startPoint x: 507, startPoint y: 239, endPoint x: 467, endPoint y: 253, distance: 42.5
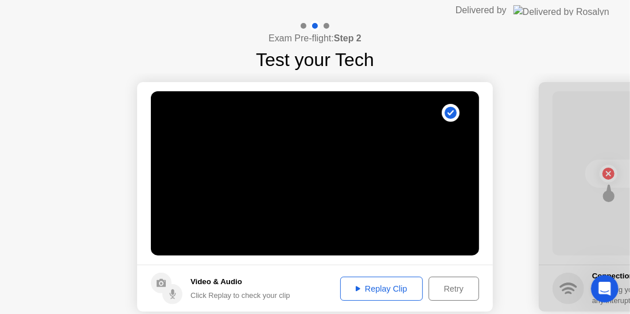
click at [467, 253] on video at bounding box center [315, 173] width 328 height 164
drag, startPoint x: 471, startPoint y: 278, endPoint x: 480, endPoint y: 277, distance: 9.3
click at [480, 277] on footer "Video & Audio Click Replay to check your clip Replay Clip Retry" at bounding box center [315, 288] width 356 height 47
drag, startPoint x: 441, startPoint y: 254, endPoint x: 428, endPoint y: 264, distance: 16.3
click at [431, 263] on main "**********" at bounding box center [315, 173] width 356 height 183
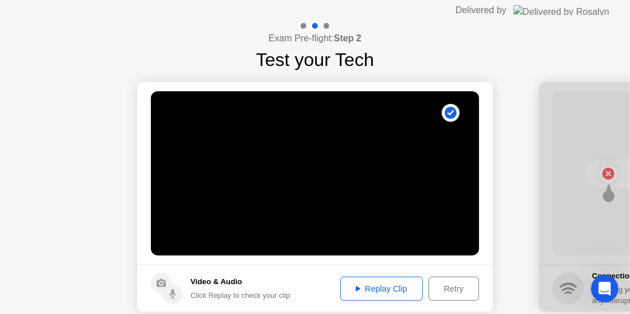
click at [300, 274] on footer "Video & Audio Click Replay to check your clip Replay Clip Retry" at bounding box center [315, 288] width 356 height 47
click at [301, 274] on footer "Video & Audio Click Replay to check your clip Replay Clip Retry" at bounding box center [315, 288] width 356 height 47
drag, startPoint x: 301, startPoint y: 274, endPoint x: 258, endPoint y: 288, distance: 44.8
click at [299, 276] on footer "Video & Audio Click Replay to check your clip Replay Clip Retry" at bounding box center [315, 288] width 356 height 47
drag, startPoint x: 258, startPoint y: 288, endPoint x: 243, endPoint y: 294, distance: 16.0
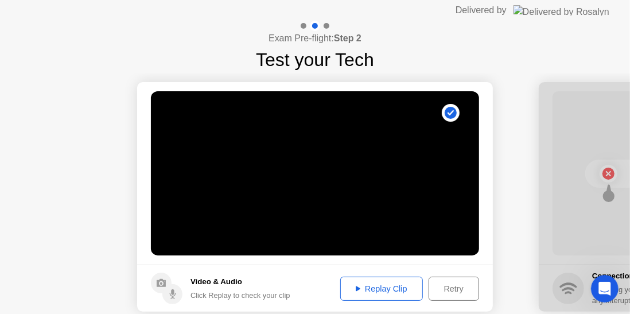
click at [243, 294] on div "Video & Audio Click Replay to check your clip" at bounding box center [241, 288] width 100 height 25
drag, startPoint x: 563, startPoint y: 242, endPoint x: 457, endPoint y: 227, distance: 106.6
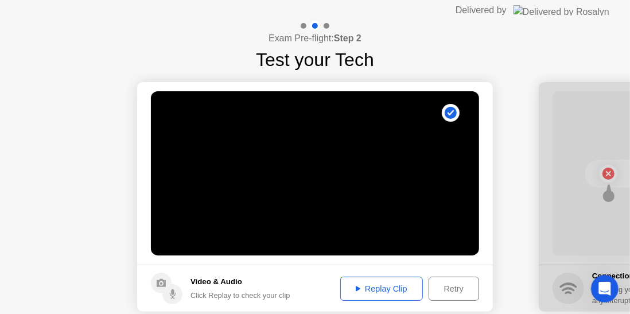
drag, startPoint x: 629, startPoint y: 116, endPoint x: 570, endPoint y: 124, distance: 59.7
drag, startPoint x: 610, startPoint y: 130, endPoint x: 607, endPoint y: 139, distance: 9.6
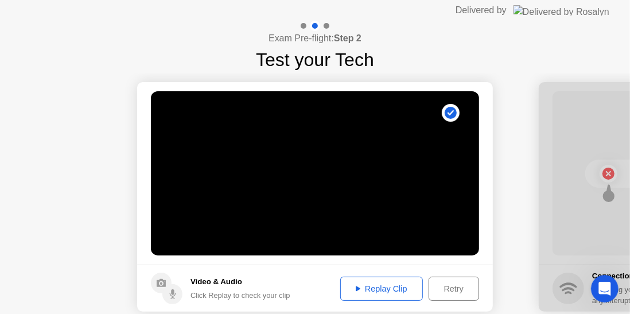
drag, startPoint x: 606, startPoint y: 142, endPoint x: 578, endPoint y: 181, distance: 48.1
drag, startPoint x: 579, startPoint y: 180, endPoint x: 587, endPoint y: 192, distance: 14.5
drag, startPoint x: 587, startPoint y: 192, endPoint x: 583, endPoint y: 206, distance: 13.6
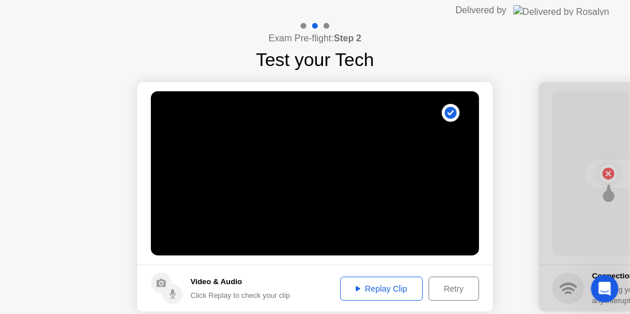
click at [378, 296] on button "Replay Clip" at bounding box center [381, 289] width 83 height 24
drag, startPoint x: 471, startPoint y: 208, endPoint x: 386, endPoint y: 214, distance: 85.2
click at [455, 214] on video at bounding box center [315, 173] width 328 height 164
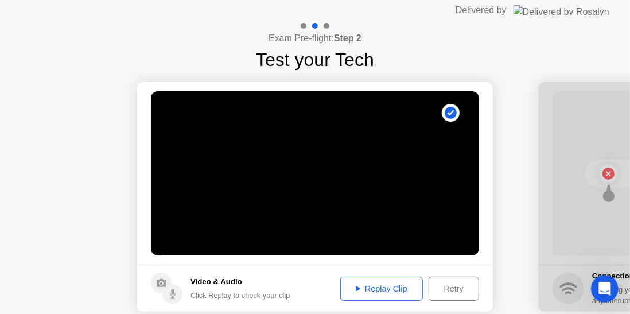
drag, startPoint x: 565, startPoint y: 290, endPoint x: 506, endPoint y: 293, distance: 59.2
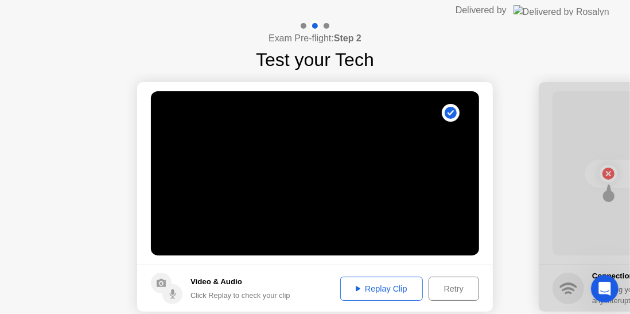
click at [492, 297] on footer "Video & Audio Click Replay to check your clip Replay Clip Retry" at bounding box center [315, 288] width 356 height 47
click at [329, 24] on div at bounding box center [327, 26] width 6 height 6
click at [328, 24] on div at bounding box center [327, 26] width 6 height 6
click at [324, 27] on div at bounding box center [327, 26] width 6 height 6
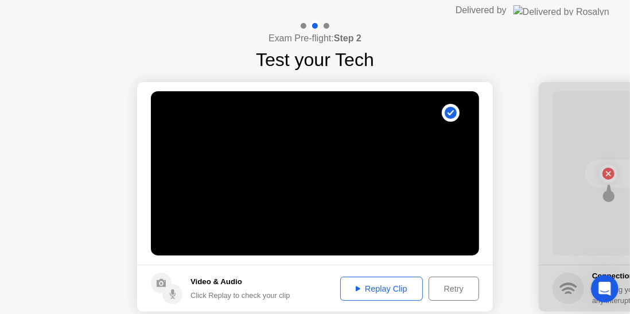
click at [324, 27] on div at bounding box center [327, 26] width 6 height 6
click at [325, 28] on div at bounding box center [327, 26] width 6 height 6
click at [7, 69] on div "Exam Pre-flight: Step 2 Test your Tech" at bounding box center [315, 47] width 630 height 53
click at [28, 71] on div "Exam Pre-flight: Step 2 Test your Tech" at bounding box center [315, 47] width 630 height 53
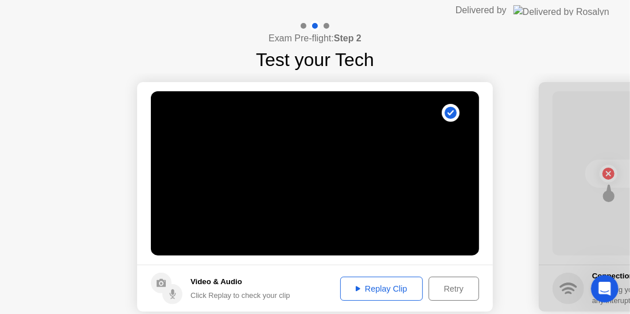
scroll to position [56, 0]
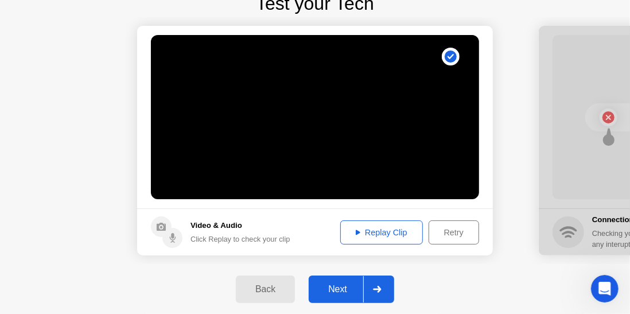
click at [340, 291] on div "Next" at bounding box center [337, 289] width 51 height 10
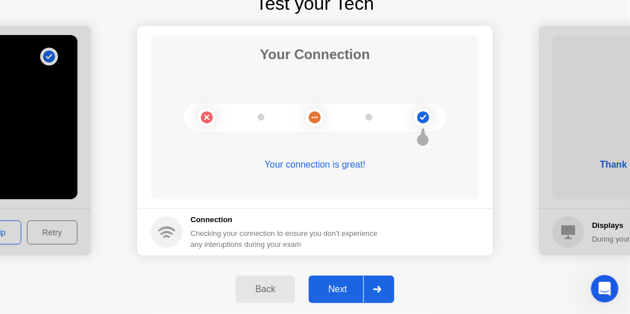
click at [357, 291] on div "Next" at bounding box center [337, 289] width 51 height 10
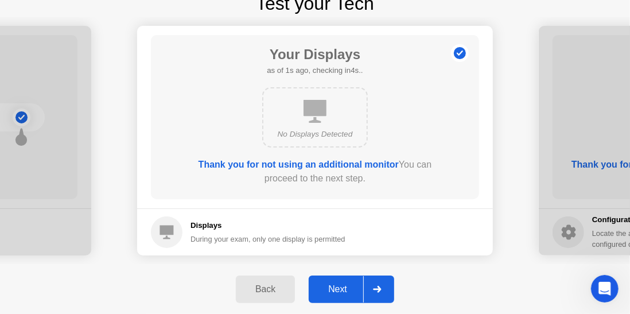
click at [345, 129] on div "No Displays Detected" at bounding box center [315, 134] width 85 height 11
click at [340, 285] on div "Next" at bounding box center [337, 289] width 51 height 10
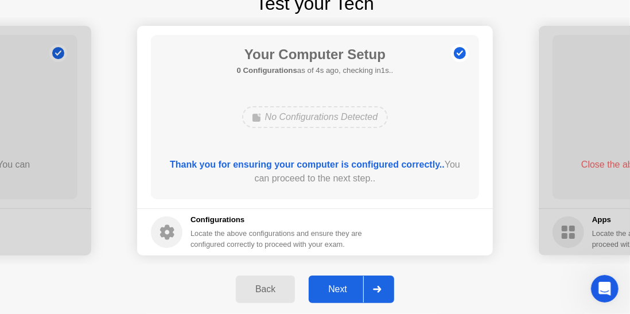
click at [349, 295] on div "Next" at bounding box center [337, 289] width 51 height 10
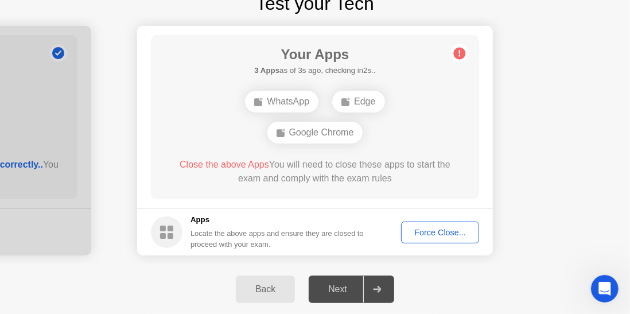
click at [423, 235] on div "Force Close..." at bounding box center [440, 232] width 70 height 9
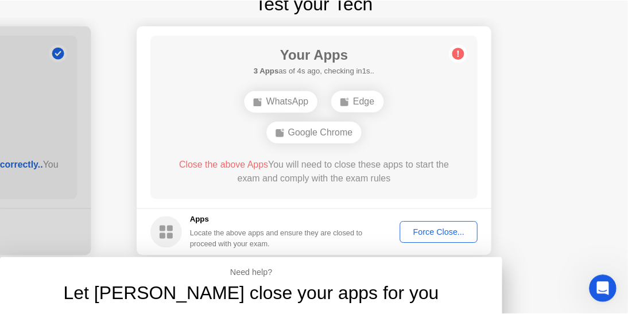
scroll to position [0, 0]
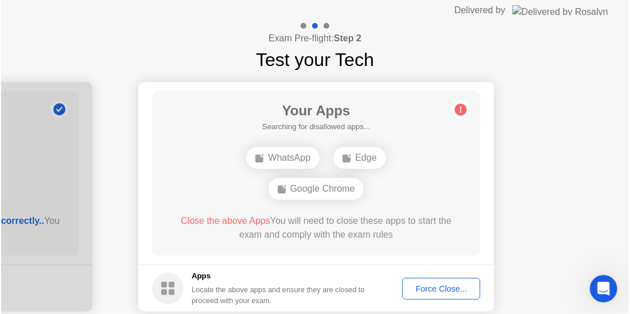
scroll to position [56, 0]
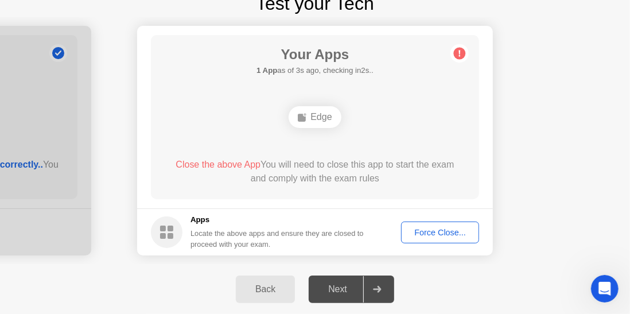
click at [429, 235] on div "Force Close..." at bounding box center [440, 232] width 70 height 9
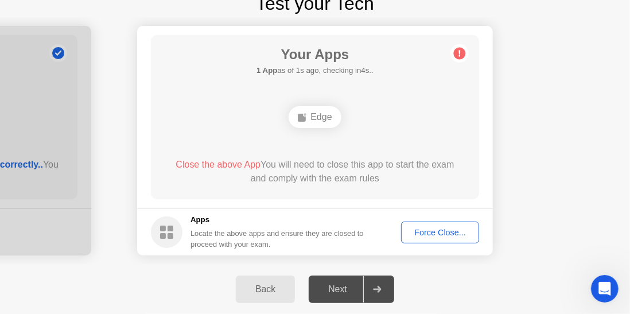
click at [385, 294] on div at bounding box center [377, 289] width 28 height 26
click at [189, 227] on div "Apps Locate the above apps and ensure they are closed to proceed with your exam." at bounding box center [258, 232] width 214 height 36
click at [191, 225] on h5 "Apps" at bounding box center [278, 219] width 174 height 11
click at [322, 123] on div "Edge" at bounding box center [315, 117] width 52 height 22
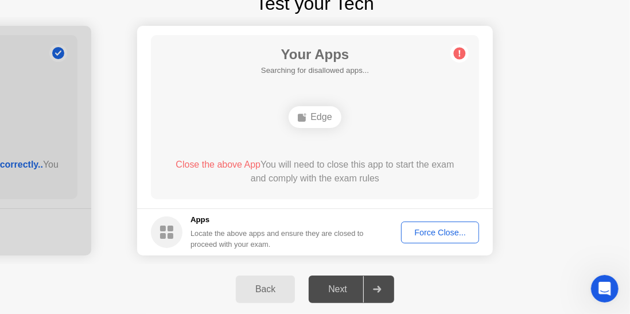
click at [327, 116] on div "Edge" at bounding box center [315, 117] width 52 height 22
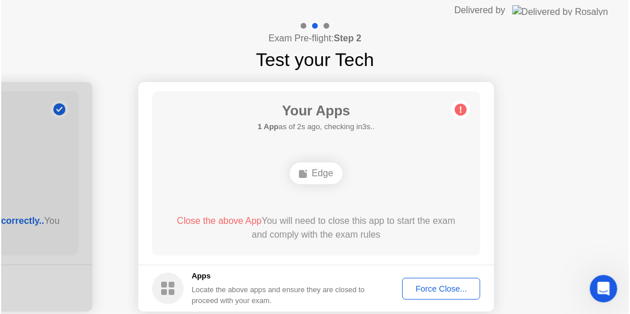
scroll to position [56, 0]
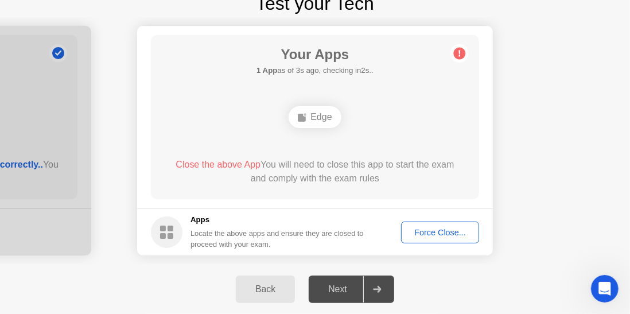
click at [432, 224] on button "Force Close..." at bounding box center [440, 233] width 78 height 22
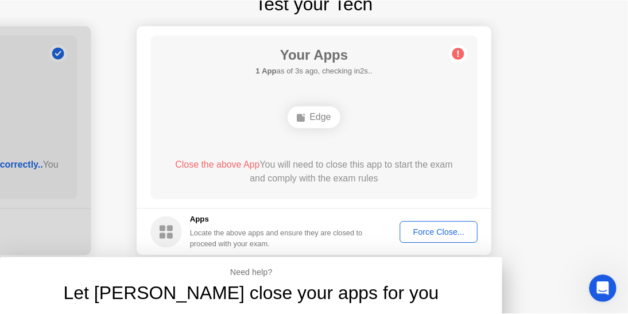
scroll to position [0, 0]
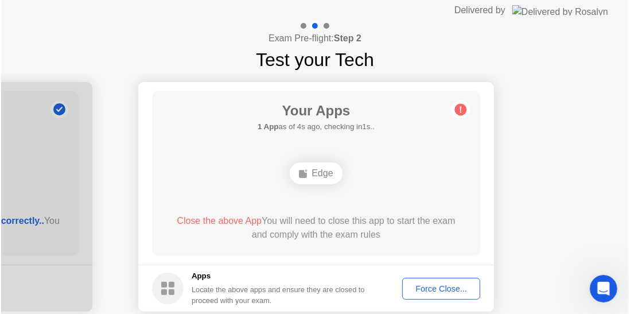
scroll to position [56, 0]
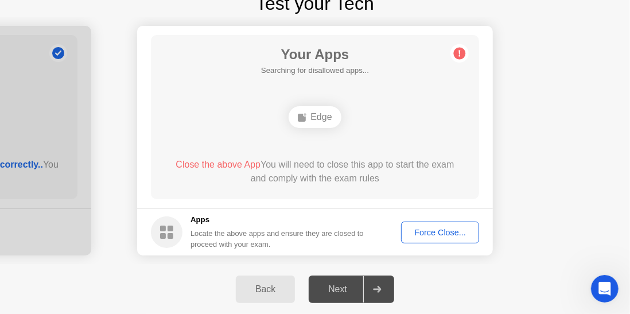
click at [339, 308] on div "Back Next" at bounding box center [315, 289] width 630 height 51
click at [356, 284] on div "Next" at bounding box center [337, 289] width 51 height 10
click at [362, 284] on div "Next" at bounding box center [337, 289] width 51 height 10
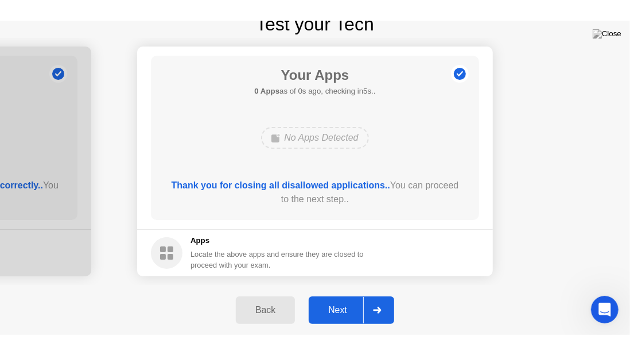
scroll to position [32, 0]
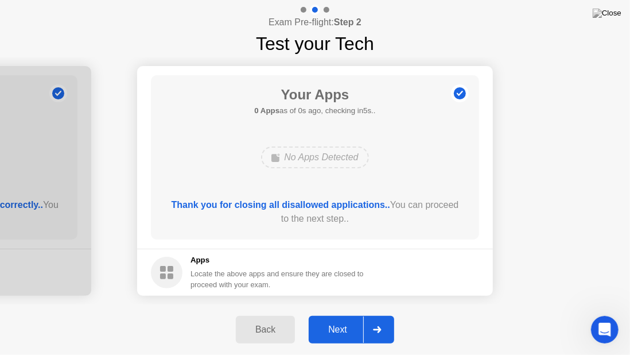
click at [362, 295] on footer "Apps Locate the above apps and ensure they are closed to proceed with your exam." at bounding box center [315, 272] width 356 height 47
click at [356, 313] on div "Next" at bounding box center [337, 329] width 51 height 10
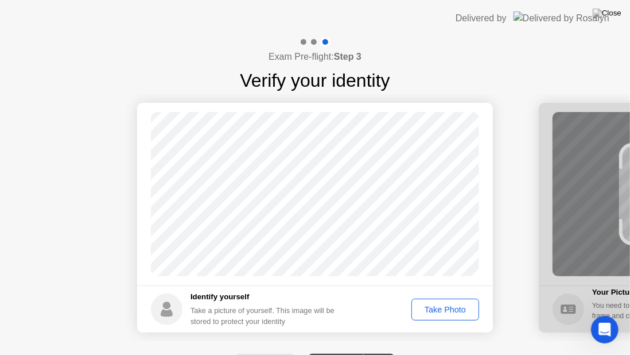
click at [445, 312] on div "Take Photo" at bounding box center [446, 309] width 60 height 9
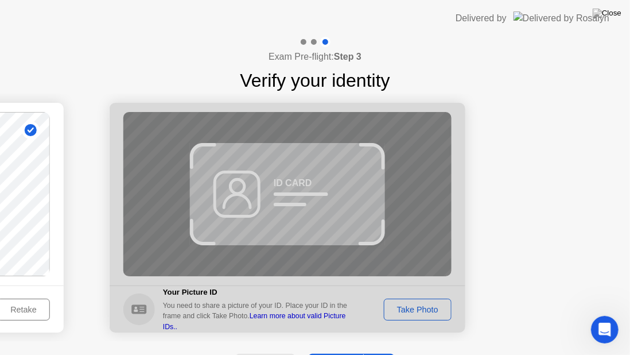
click at [416, 311] on div at bounding box center [288, 218] width 356 height 230
click at [416, 309] on div at bounding box center [288, 218] width 356 height 230
click at [268, 198] on div at bounding box center [288, 218] width 356 height 230
click at [283, 196] on div at bounding box center [288, 218] width 356 height 230
click at [285, 196] on div at bounding box center [288, 218] width 356 height 230
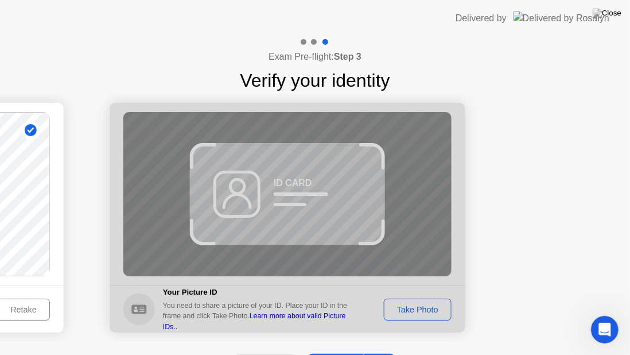
click at [409, 311] on div at bounding box center [288, 218] width 356 height 230
click at [408, 310] on div at bounding box center [288, 218] width 356 height 230
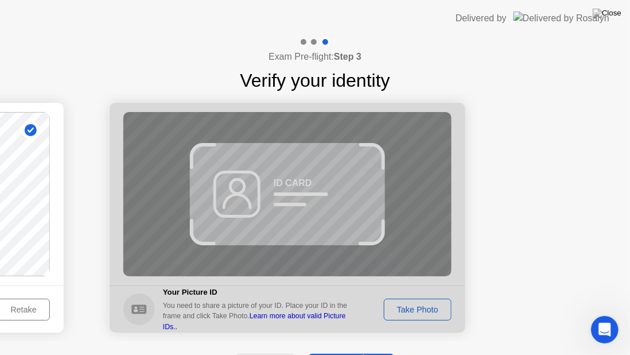
click at [407, 310] on div at bounding box center [288, 218] width 356 height 230
click at [406, 310] on div at bounding box center [288, 218] width 356 height 230
click at [406, 309] on div at bounding box center [288, 218] width 356 height 230
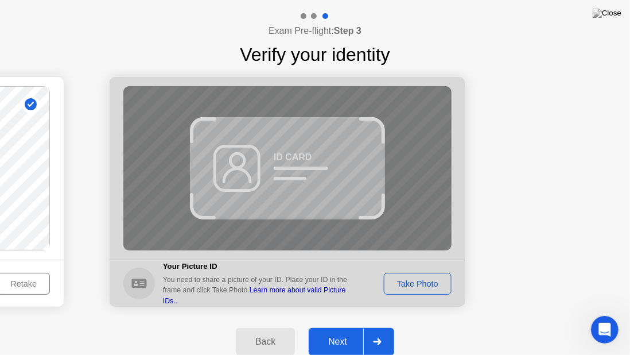
click at [336, 313] on div "Next" at bounding box center [337, 341] width 51 height 10
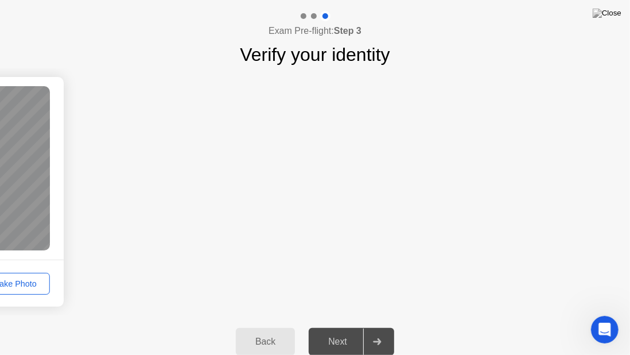
click at [270, 313] on div "Back" at bounding box center [265, 341] width 52 height 10
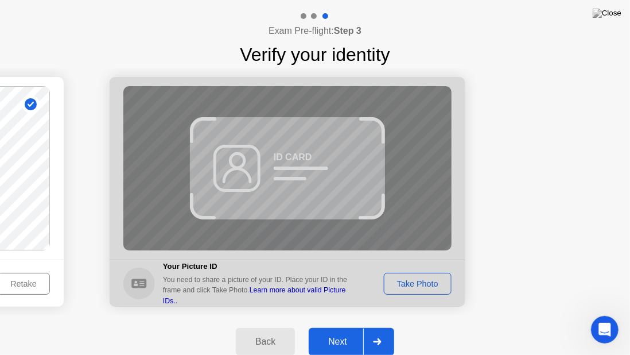
click at [430, 286] on div at bounding box center [288, 192] width 356 height 230
click at [425, 281] on div at bounding box center [288, 192] width 356 height 230
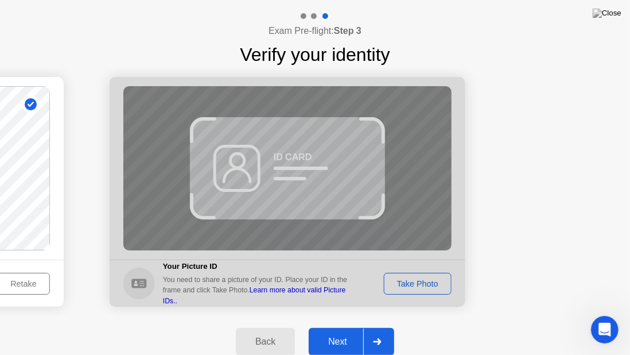
click at [239, 313] on div "Back" at bounding box center [265, 341] width 52 height 10
select select "**********"
select select "*******"
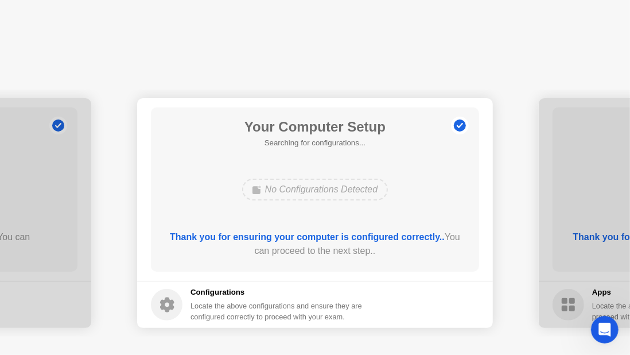
scroll to position [0, 0]
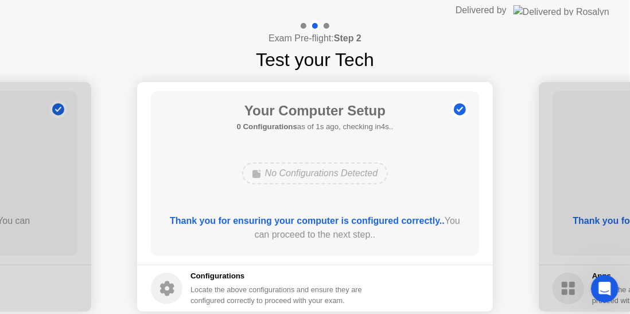
click at [306, 200] on div "Your Computer Setup 0 Configurations as of 1s ago, checking in4s.. No Configura…" at bounding box center [315, 173] width 328 height 164
click at [346, 171] on div "No Configurations Detected" at bounding box center [315, 173] width 146 height 22
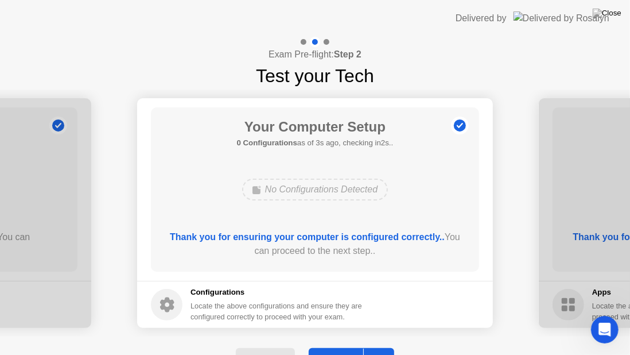
click at [342, 313] on button "Next" at bounding box center [352, 362] width 86 height 28
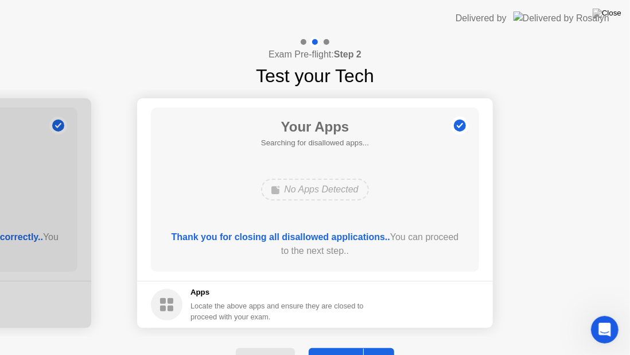
click at [347, 313] on button "Next" at bounding box center [352, 362] width 86 height 28
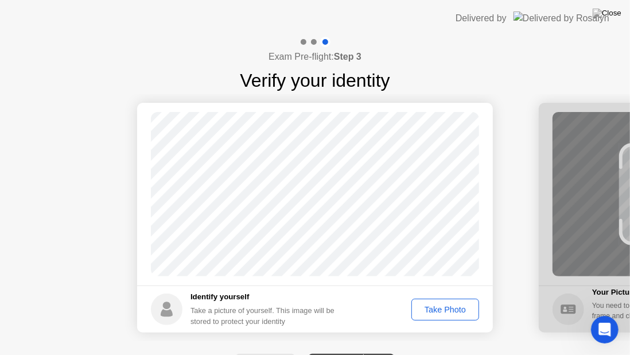
click at [427, 308] on div "Take Photo" at bounding box center [446, 309] width 60 height 9
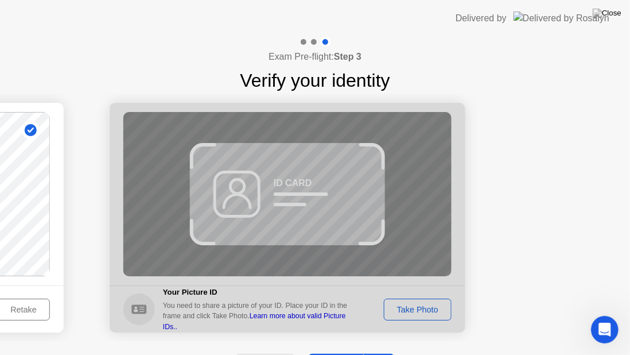
drag, startPoint x: 398, startPoint y: 304, endPoint x: 369, endPoint y: 297, distance: 30.2
click at [391, 305] on div at bounding box center [288, 218] width 356 height 230
click at [288, 202] on div at bounding box center [288, 218] width 356 height 230
click at [433, 312] on div at bounding box center [288, 218] width 356 height 230
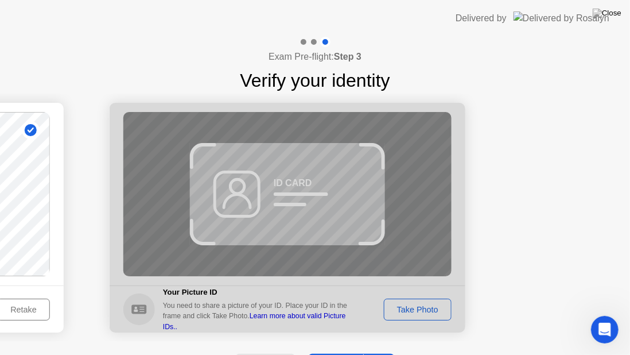
click at [431, 312] on div at bounding box center [288, 218] width 356 height 230
drag, startPoint x: 431, startPoint y: 312, endPoint x: 421, endPoint y: 309, distance: 9.6
click at [430, 311] on div at bounding box center [288, 218] width 356 height 230
click at [420, 308] on div at bounding box center [288, 218] width 356 height 230
click at [285, 207] on div at bounding box center [288, 218] width 356 height 230
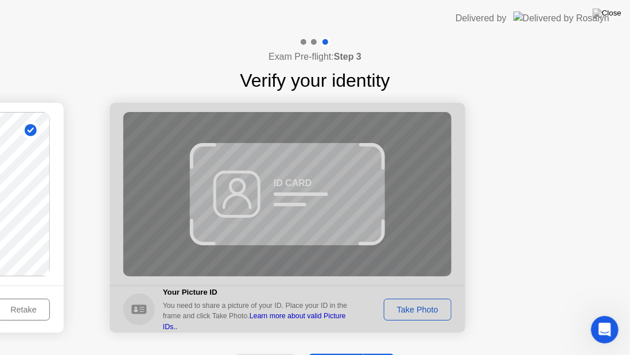
click at [285, 207] on div at bounding box center [288, 218] width 356 height 230
click at [285, 206] on div at bounding box center [288, 218] width 356 height 230
click at [285, 207] on div at bounding box center [288, 218] width 356 height 230
click at [284, 207] on div at bounding box center [288, 218] width 356 height 230
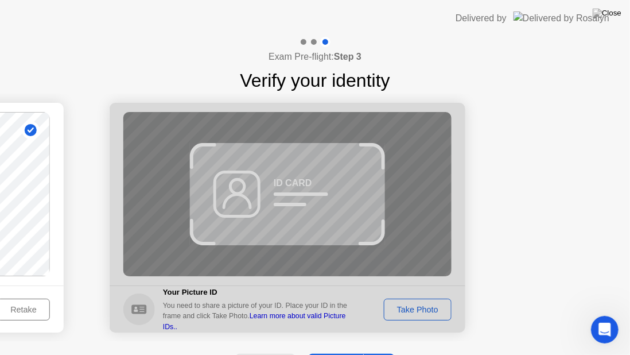
click at [284, 207] on div at bounding box center [288, 218] width 356 height 230
click at [284, 223] on div at bounding box center [288, 218] width 356 height 230
click at [288, 222] on div at bounding box center [288, 218] width 356 height 230
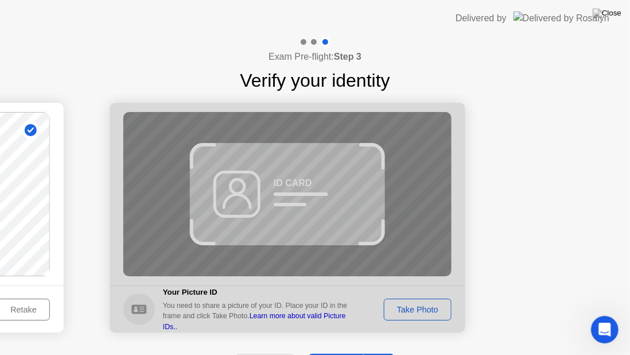
click at [288, 222] on div at bounding box center [288, 218] width 356 height 230
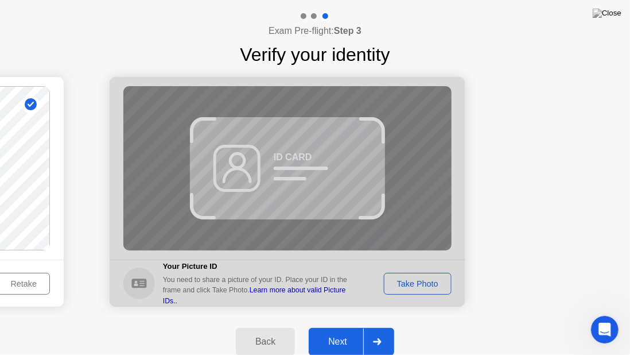
click at [336, 313] on div "Next" at bounding box center [337, 341] width 51 height 10
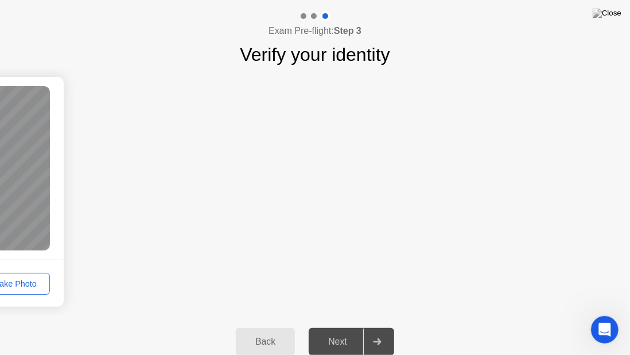
click at [288, 313] on div "Back" at bounding box center [265, 341] width 52 height 10
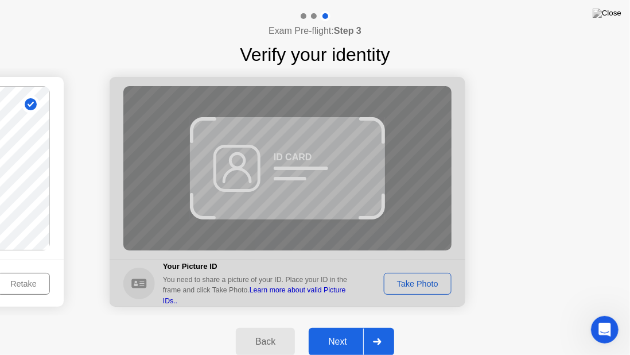
click at [413, 274] on div at bounding box center [288, 192] width 356 height 230
click at [412, 282] on div at bounding box center [288, 192] width 356 height 230
click at [412, 283] on div at bounding box center [288, 192] width 356 height 230
click at [421, 285] on div at bounding box center [288, 192] width 356 height 230
click at [419, 281] on div at bounding box center [288, 192] width 356 height 230
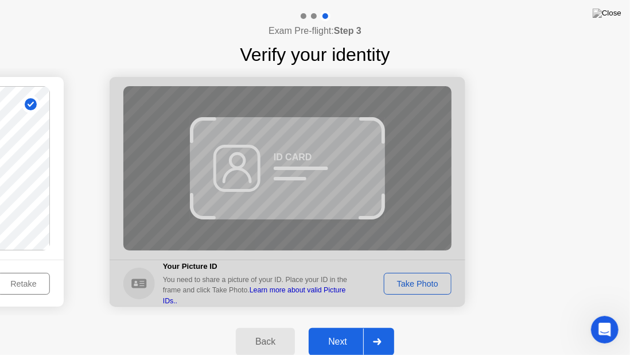
click at [419, 281] on div at bounding box center [288, 192] width 356 height 230
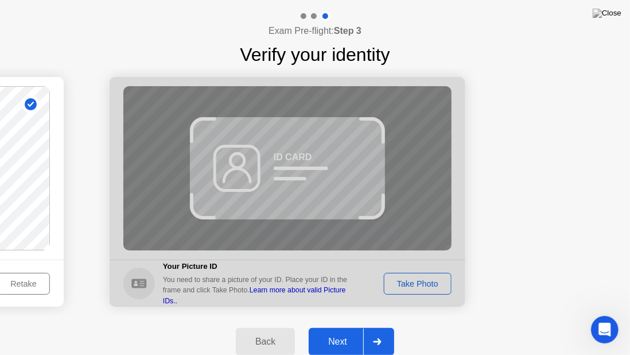
click at [419, 281] on div at bounding box center [288, 192] width 356 height 230
click at [367, 313] on div at bounding box center [377, 341] width 28 height 26
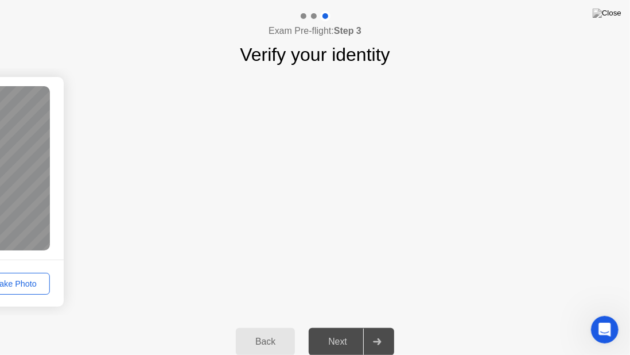
drag, startPoint x: 280, startPoint y: 170, endPoint x: 306, endPoint y: 224, distance: 59.8
click at [268, 313] on div "Back" at bounding box center [265, 341] width 52 height 10
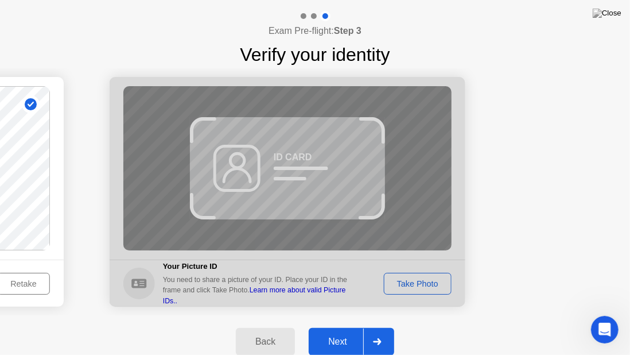
click at [404, 282] on div at bounding box center [288, 192] width 356 height 230
click at [406, 282] on div at bounding box center [288, 192] width 356 height 230
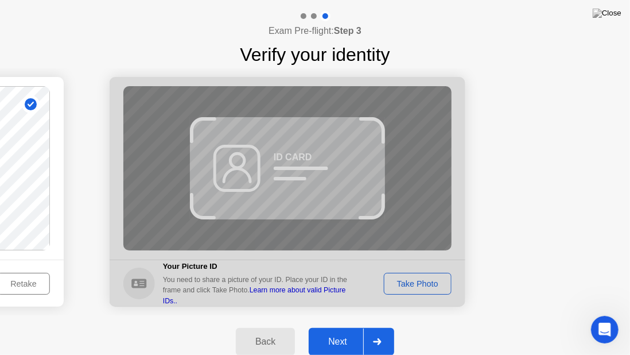
click at [406, 282] on div at bounding box center [288, 192] width 356 height 230
click at [277, 313] on div "Back" at bounding box center [265, 341] width 52 height 10
select select "**********"
select select "*******"
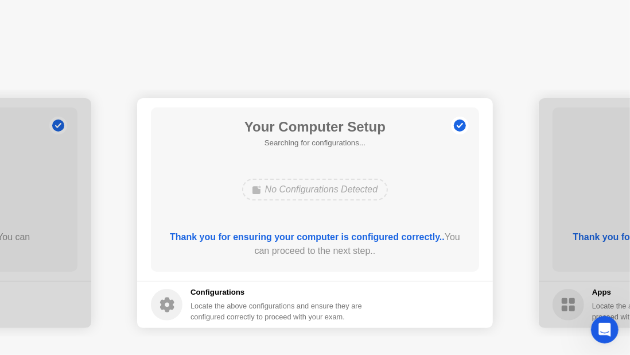
scroll to position [0, 0]
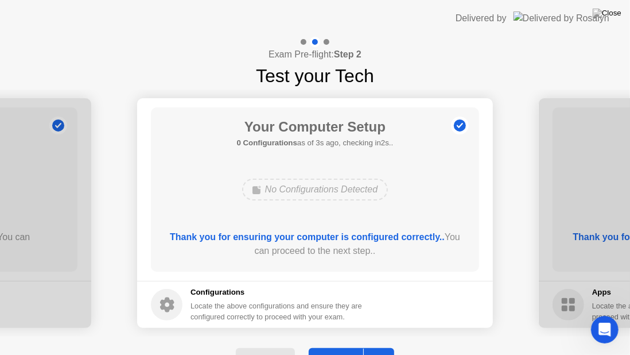
click at [335, 313] on button "Next" at bounding box center [352, 362] width 86 height 28
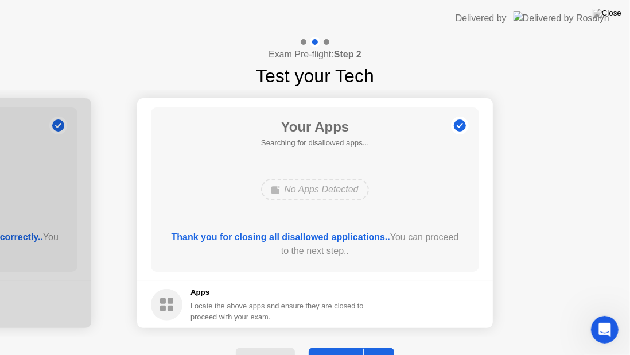
click at [335, 313] on button "Next" at bounding box center [352, 362] width 86 height 28
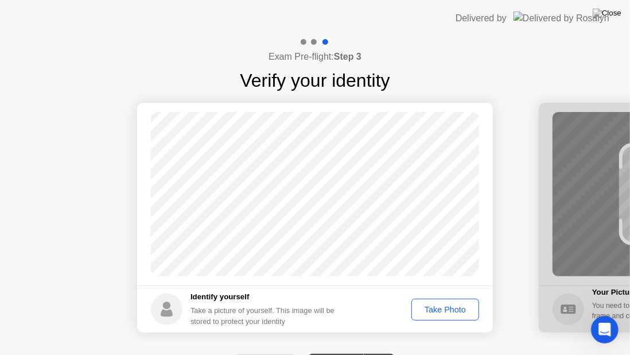
click at [445, 313] on div "Take Photo" at bounding box center [446, 309] width 60 height 9
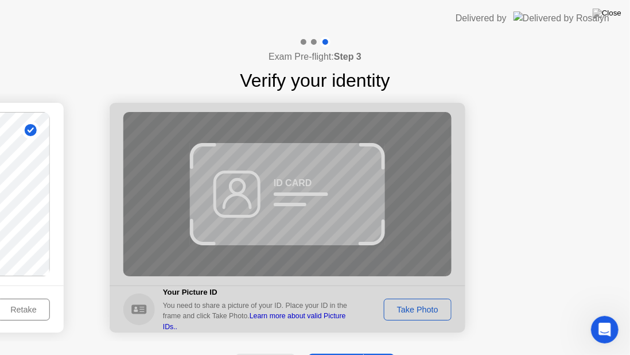
scroll to position [26, 0]
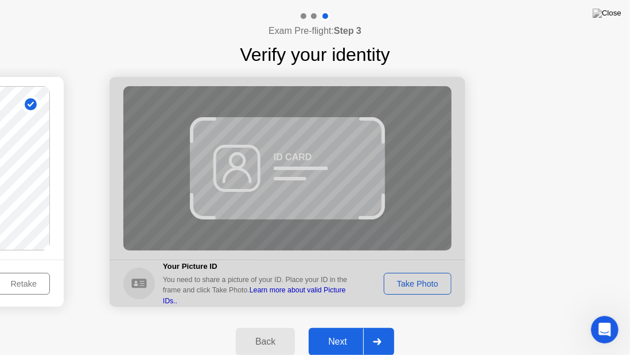
click at [336, 313] on div "Next" at bounding box center [337, 341] width 51 height 10
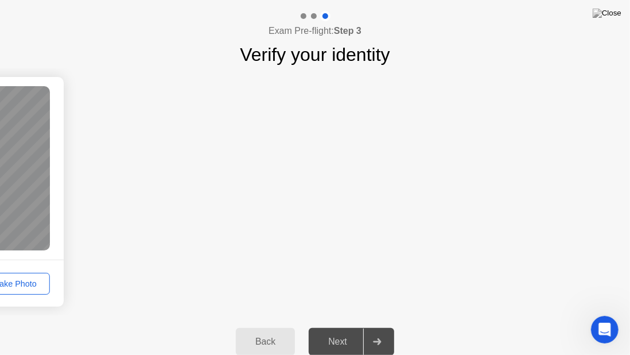
click at [338, 313] on div "Next" at bounding box center [337, 341] width 51 height 10
click at [256, 313] on div "Back" at bounding box center [265, 341] width 52 height 10
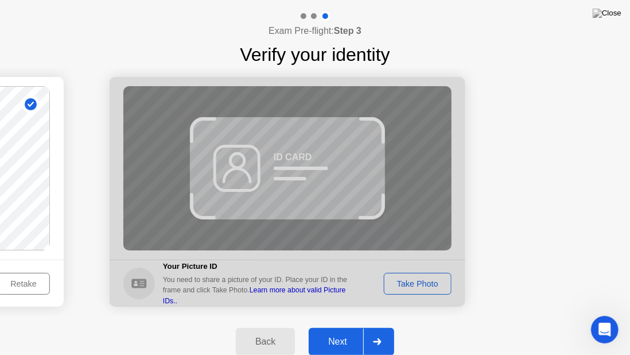
click at [409, 275] on div at bounding box center [288, 192] width 356 height 230
click at [408, 278] on div at bounding box center [288, 192] width 356 height 230
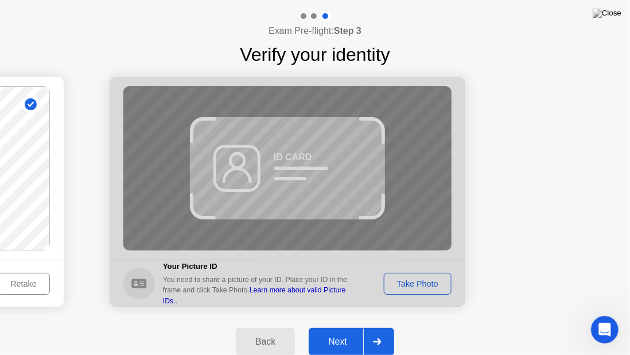
click at [405, 281] on div at bounding box center [288, 192] width 356 height 230
click at [348, 293] on div at bounding box center [288, 192] width 356 height 230
click at [415, 278] on div at bounding box center [288, 192] width 356 height 230
click at [414, 282] on div at bounding box center [288, 192] width 356 height 230
click at [413, 283] on div at bounding box center [288, 192] width 356 height 230
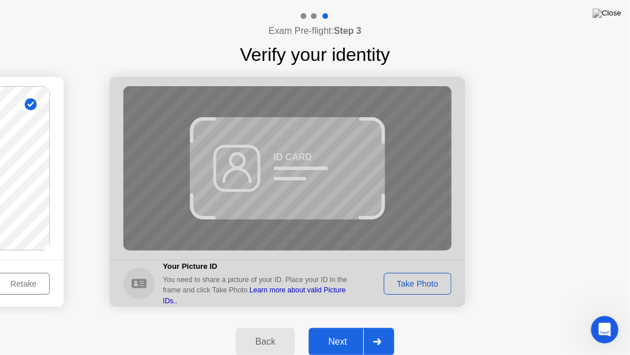
click at [413, 283] on div at bounding box center [288, 192] width 356 height 230
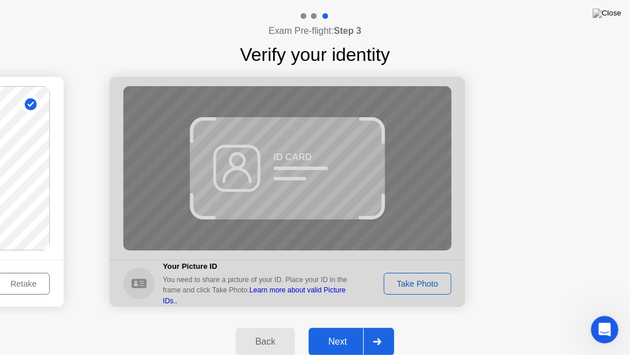
click at [413, 283] on div at bounding box center [288, 192] width 356 height 230
click at [411, 286] on div at bounding box center [288, 192] width 356 height 230
click at [433, 295] on div at bounding box center [288, 192] width 356 height 230
drag, startPoint x: 433, startPoint y: 295, endPoint x: 432, endPoint y: 289, distance: 5.9
click at [433, 294] on div at bounding box center [288, 192] width 356 height 230
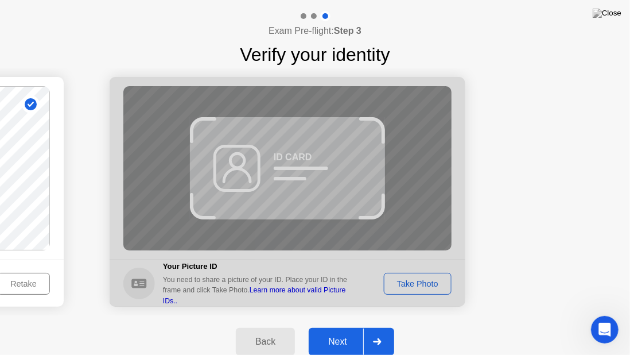
click at [432, 289] on div at bounding box center [288, 192] width 356 height 230
click at [425, 284] on div at bounding box center [288, 192] width 356 height 230
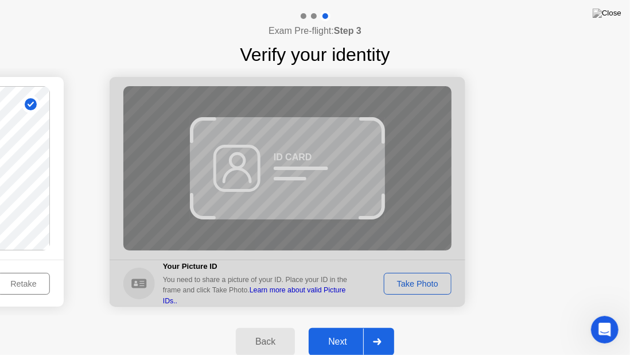
drag, startPoint x: 425, startPoint y: 284, endPoint x: 414, endPoint y: 284, distance: 10.3
click at [414, 284] on div at bounding box center [288, 192] width 356 height 230
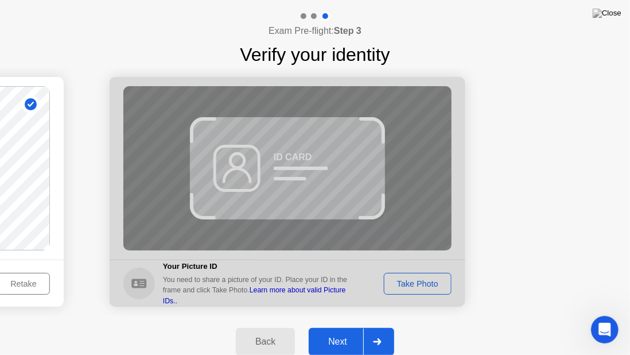
click at [414, 284] on div at bounding box center [288, 192] width 356 height 230
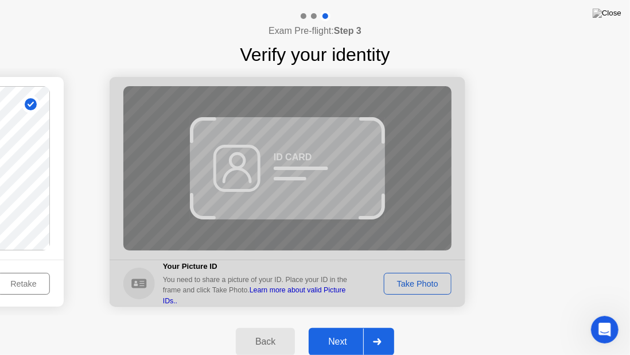
click at [414, 284] on div at bounding box center [288, 192] width 356 height 230
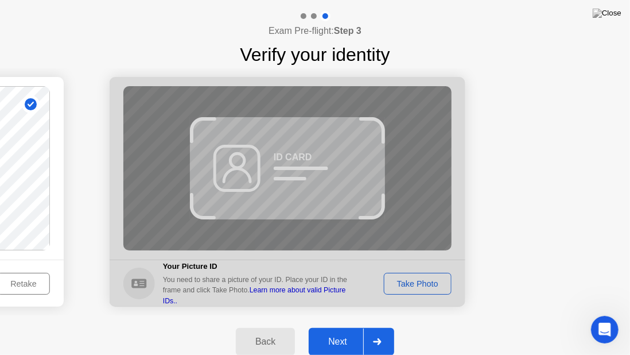
click at [414, 284] on div at bounding box center [288, 192] width 356 height 230
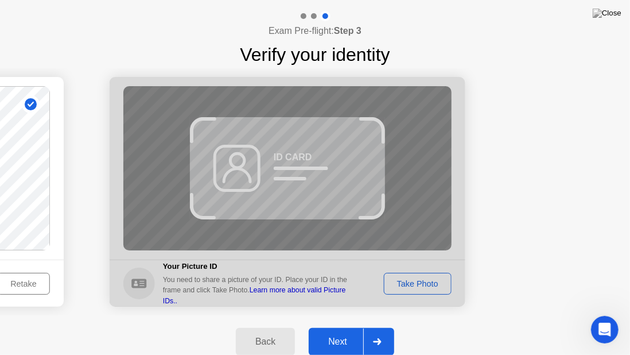
click at [414, 284] on div at bounding box center [288, 192] width 356 height 230
click at [423, 279] on div at bounding box center [288, 192] width 356 height 230
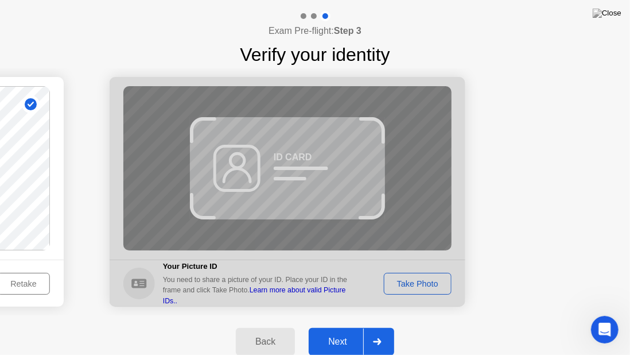
click at [422, 281] on div at bounding box center [288, 192] width 356 height 230
click at [423, 277] on div at bounding box center [288, 192] width 356 height 230
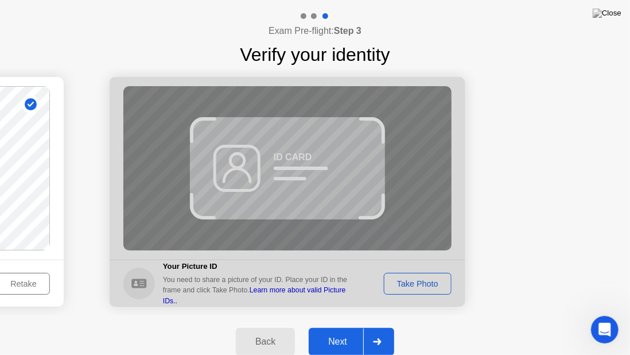
click at [355, 263] on div at bounding box center [288, 192] width 356 height 230
click at [428, 285] on div at bounding box center [288, 192] width 356 height 230
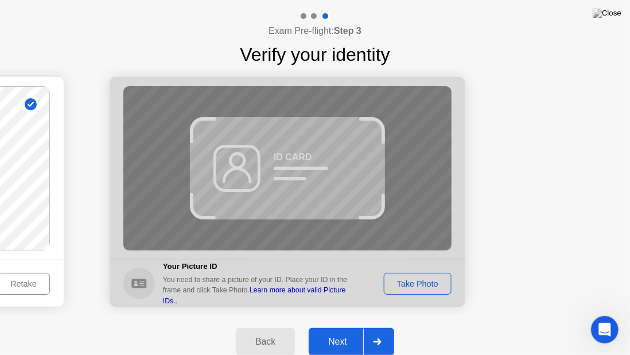
click at [428, 285] on div at bounding box center [288, 192] width 356 height 230
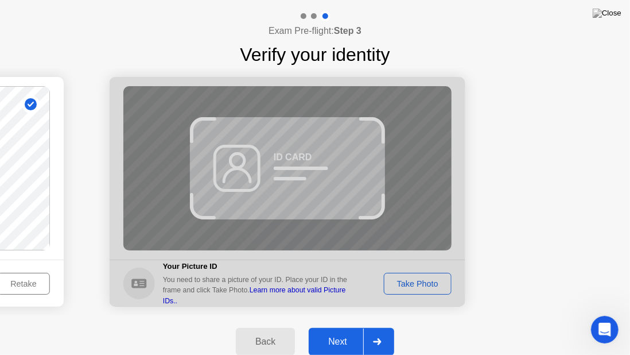
click at [428, 285] on div at bounding box center [288, 192] width 356 height 230
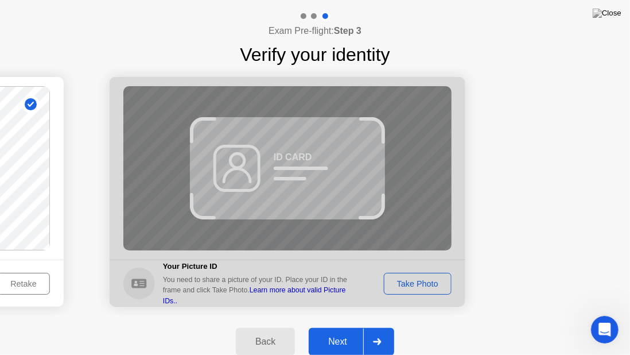
click at [428, 285] on div at bounding box center [288, 192] width 356 height 230
click at [427, 285] on div at bounding box center [288, 192] width 356 height 230
click at [426, 284] on div at bounding box center [288, 192] width 356 height 230
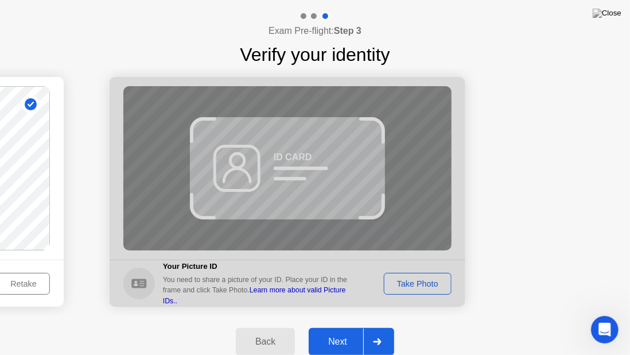
click at [426, 284] on div at bounding box center [288, 192] width 356 height 230
click at [409, 283] on div at bounding box center [288, 192] width 356 height 230
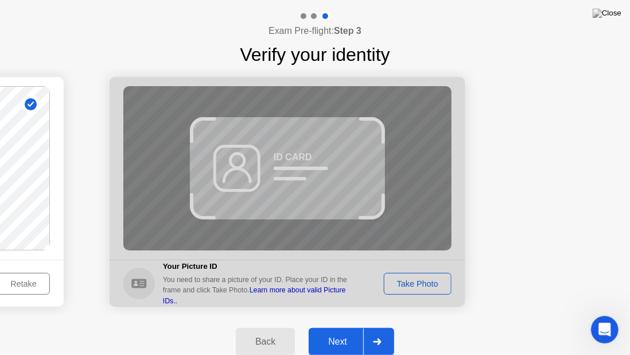
click at [409, 283] on div at bounding box center [288, 192] width 356 height 230
click at [311, 258] on div at bounding box center [288, 192] width 356 height 230
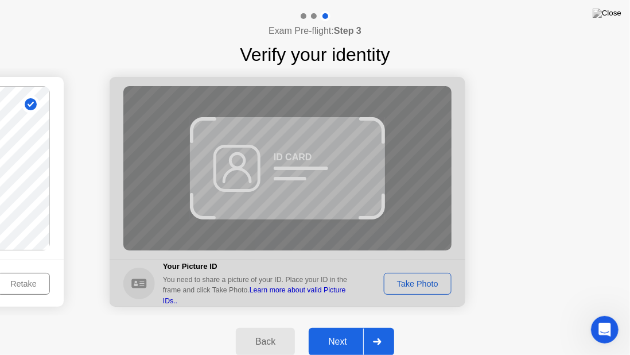
click at [409, 285] on div at bounding box center [288, 192] width 356 height 230
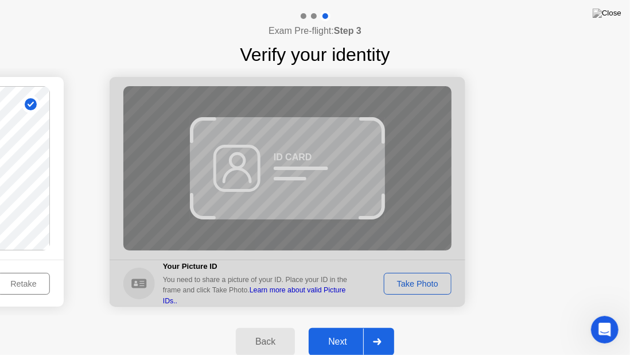
click at [409, 285] on div at bounding box center [288, 192] width 356 height 230
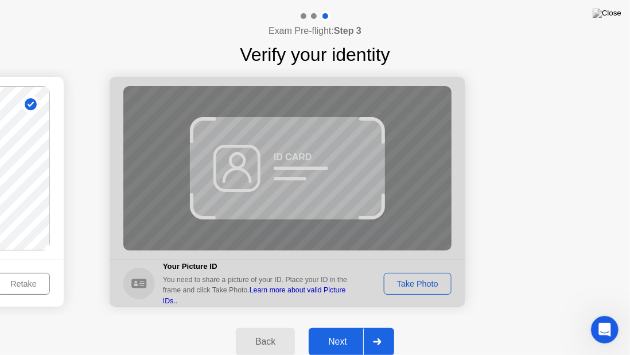
click at [409, 285] on div at bounding box center [288, 192] width 356 height 230
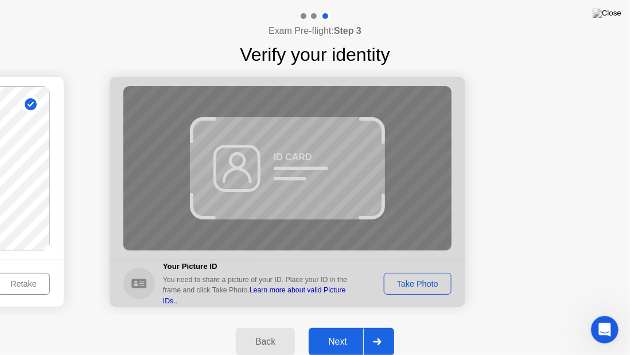
click at [409, 285] on div at bounding box center [288, 192] width 356 height 230
click at [336, 294] on div at bounding box center [288, 192] width 356 height 230
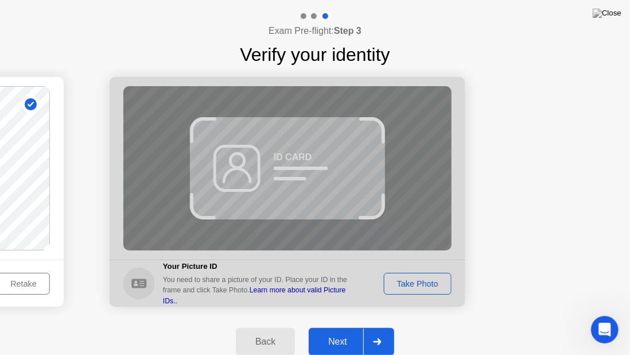
click at [336, 294] on div at bounding box center [288, 192] width 356 height 230
click at [571, 28] on div "Exam Pre-flight: Step 3 Verify your identity" at bounding box center [315, 39] width 630 height 57
click at [615, 14] on img at bounding box center [607, 13] width 29 height 9
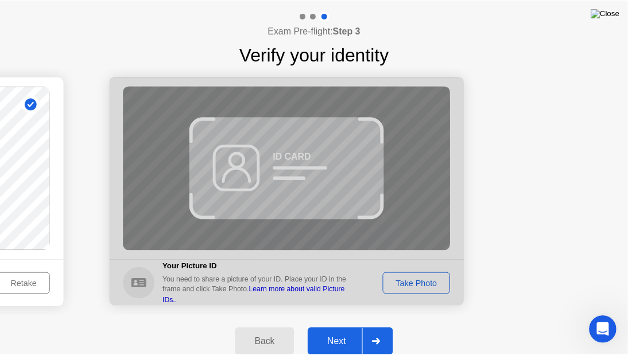
scroll to position [0, 0]
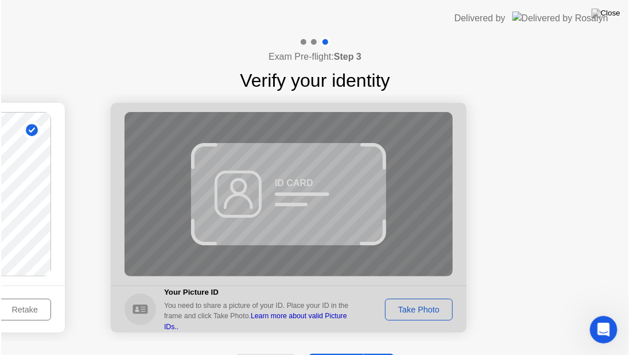
scroll to position [26, 0]
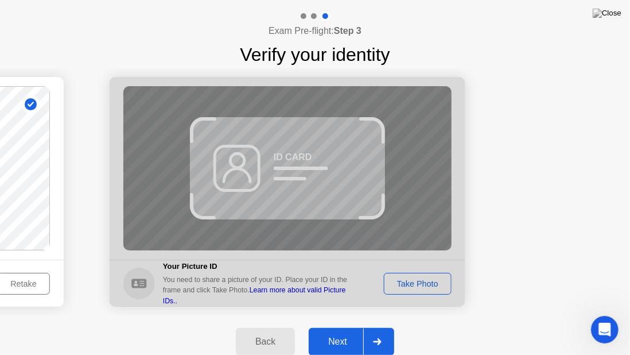
click at [373, 269] on div at bounding box center [288, 192] width 356 height 230
click at [413, 288] on div at bounding box center [288, 192] width 356 height 230
click at [413, 286] on div at bounding box center [288, 192] width 356 height 230
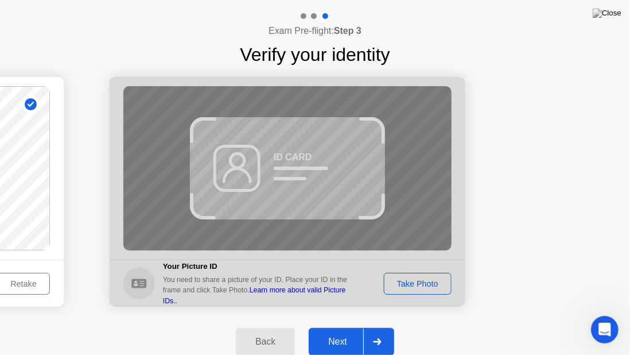
click at [352, 289] on div at bounding box center [288, 192] width 356 height 230
click at [350, 292] on div at bounding box center [288, 192] width 356 height 230
click at [200, 264] on div at bounding box center [288, 192] width 356 height 230
click at [251, 313] on div "Back" at bounding box center [265, 341] width 52 height 10
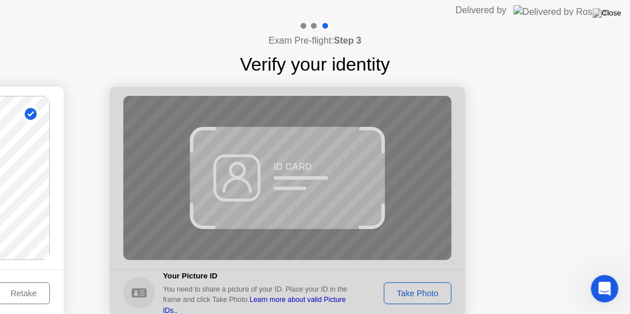
select select "**********"
select select "*******"
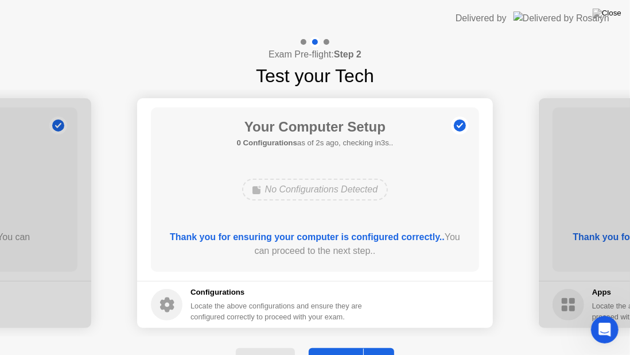
click at [348, 313] on button "Next" at bounding box center [352, 362] width 86 height 28
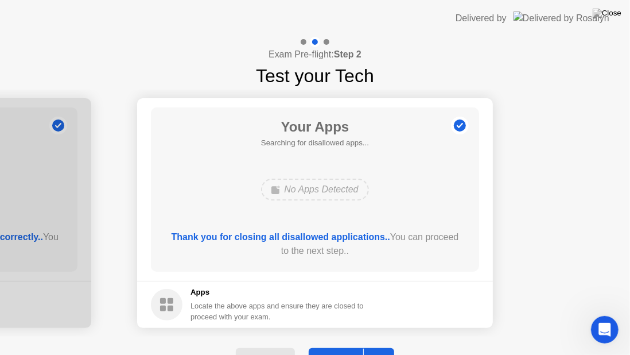
click at [244, 313] on button "Back" at bounding box center [265, 362] width 59 height 28
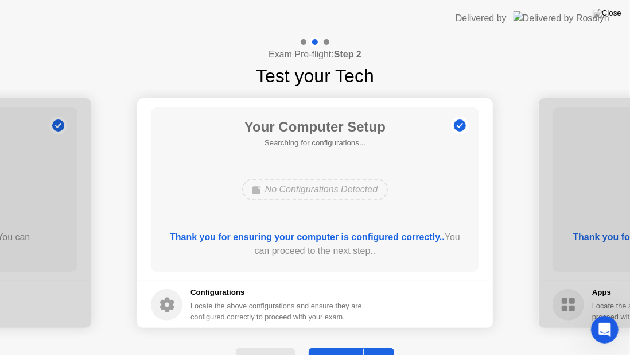
click at [246, 313] on button "Back" at bounding box center [265, 362] width 59 height 28
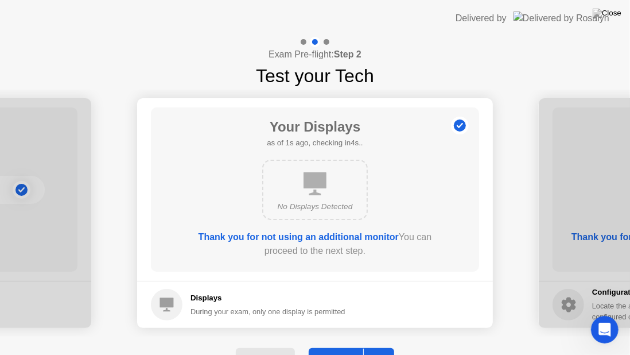
click at [249, 313] on button "Back" at bounding box center [265, 362] width 59 height 28
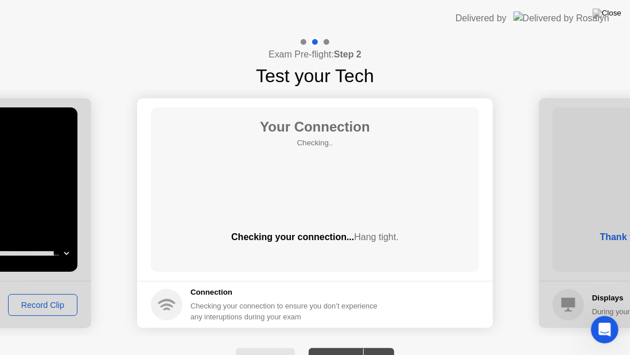
click at [249, 313] on button "Back" at bounding box center [265, 362] width 59 height 28
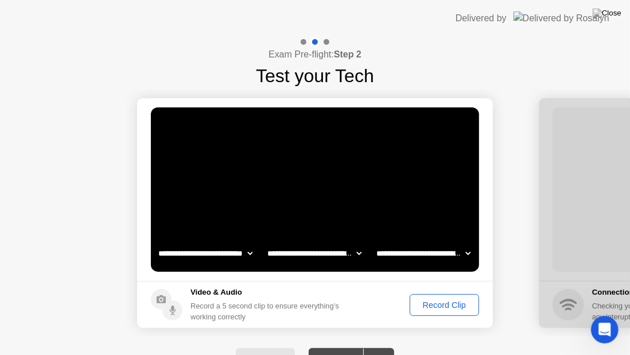
click at [445, 303] on div "Record Clip" at bounding box center [444, 304] width 61 height 9
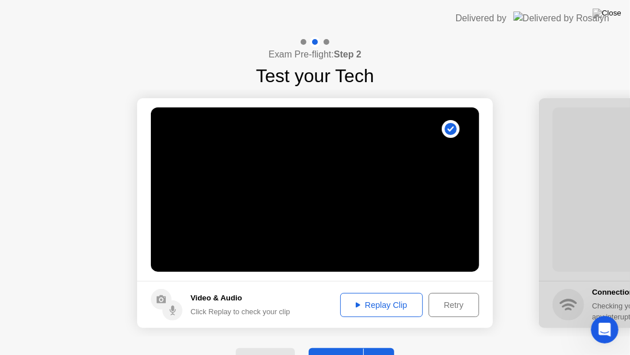
click at [382, 304] on div "Replay Clip" at bounding box center [381, 304] width 75 height 9
click at [336, 313] on button "Next" at bounding box center [352, 362] width 86 height 28
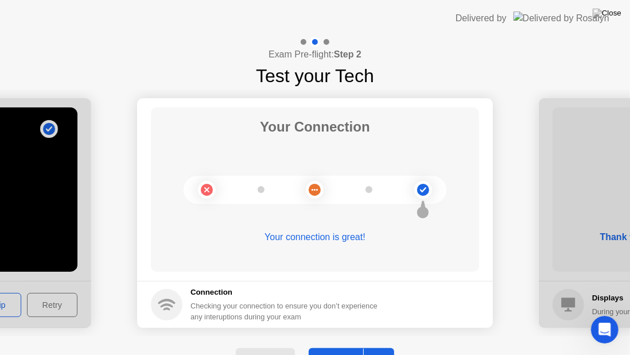
click at [342, 313] on button "Next" at bounding box center [352, 362] width 86 height 28
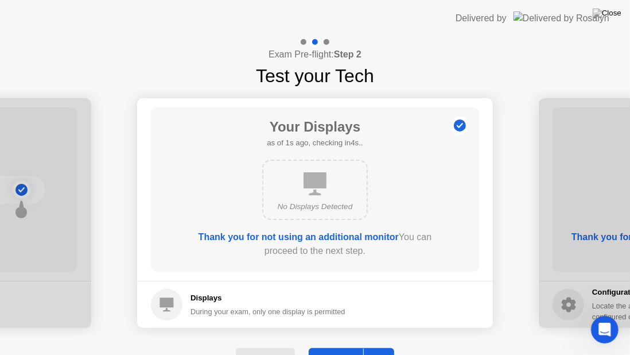
click at [342, 313] on button "Next" at bounding box center [352, 362] width 86 height 28
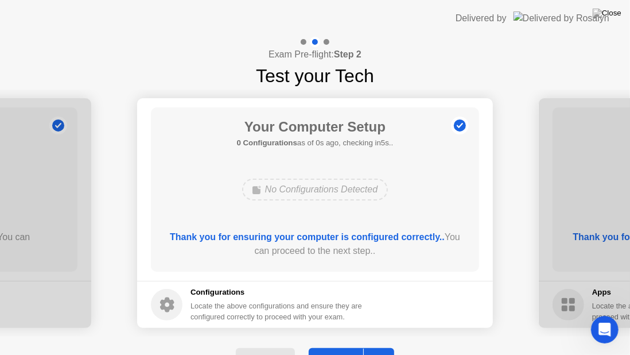
click at [342, 313] on button "Next" at bounding box center [352, 362] width 86 height 28
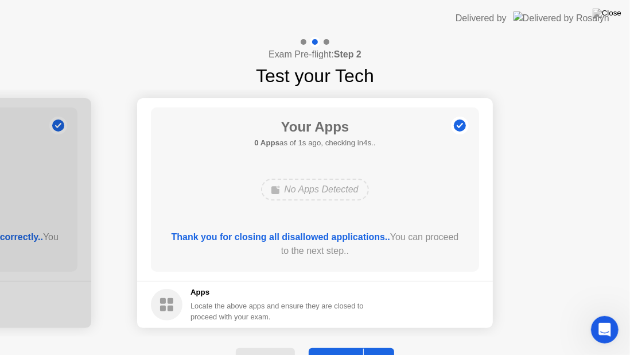
click at [346, 313] on button "Next" at bounding box center [352, 362] width 86 height 28
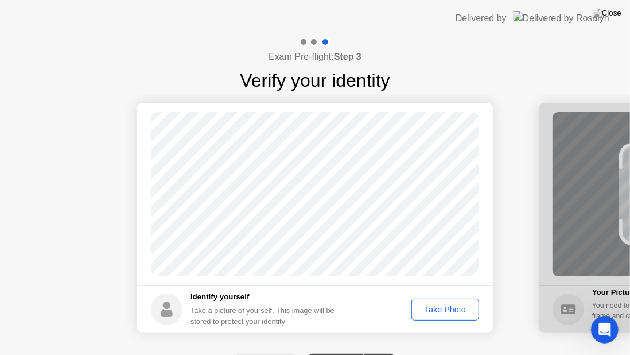
click at [463, 305] on div "Take Photo" at bounding box center [446, 309] width 60 height 9
click at [584, 42] on div "Exam Pre-flight: Step 3 Verify your identity" at bounding box center [315, 65] width 630 height 57
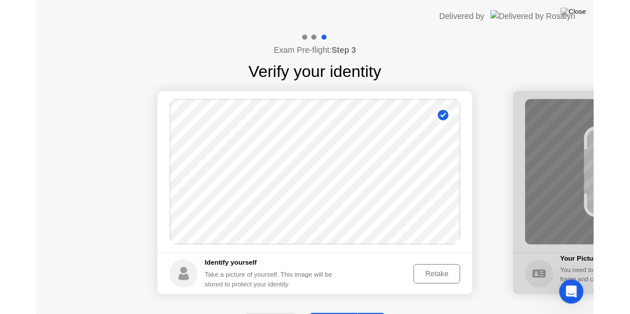
scroll to position [0, 429]
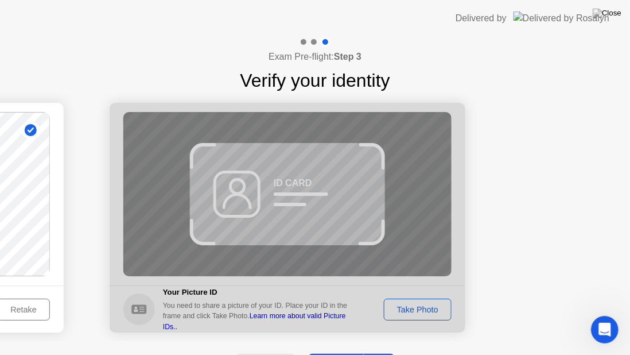
click at [445, 216] on div at bounding box center [288, 218] width 356 height 230
click at [351, 180] on div at bounding box center [288, 218] width 356 height 230
select select "**********"
select select "*******"
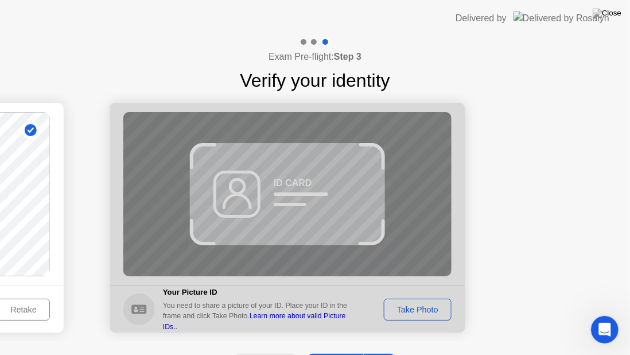
select select "*******"
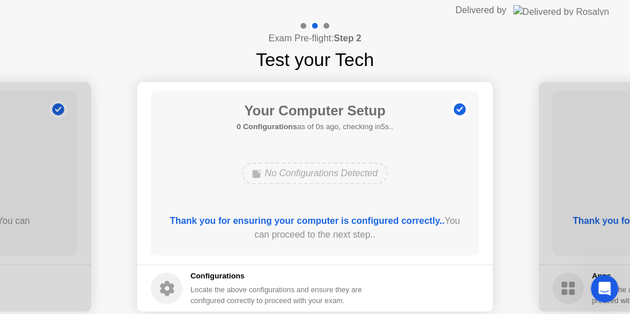
scroll to position [56, 0]
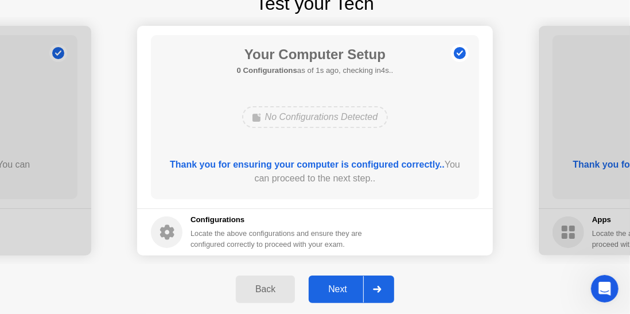
click at [343, 288] on div "Next" at bounding box center [337, 289] width 51 height 10
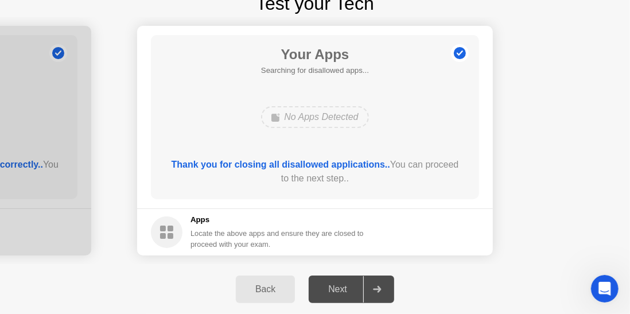
click at [342, 292] on div "Next" at bounding box center [337, 289] width 51 height 10
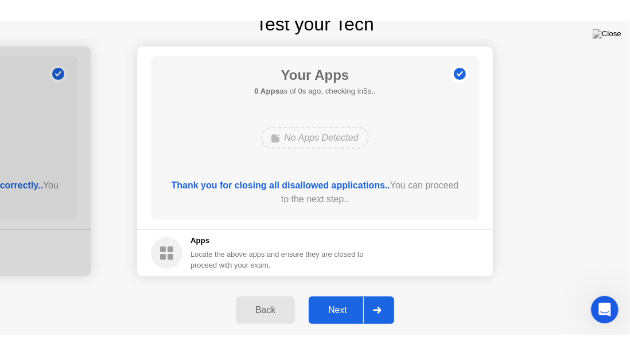
scroll to position [32, 0]
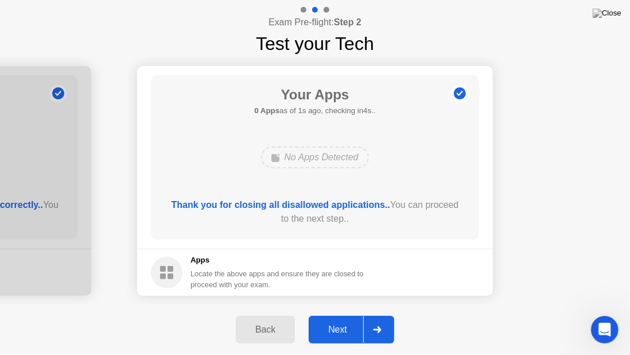
click at [339, 313] on div "Next" at bounding box center [337, 329] width 51 height 10
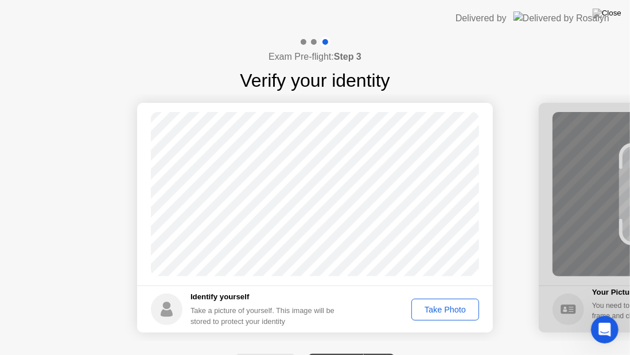
click at [426, 307] on div "Take Photo" at bounding box center [446, 309] width 60 height 9
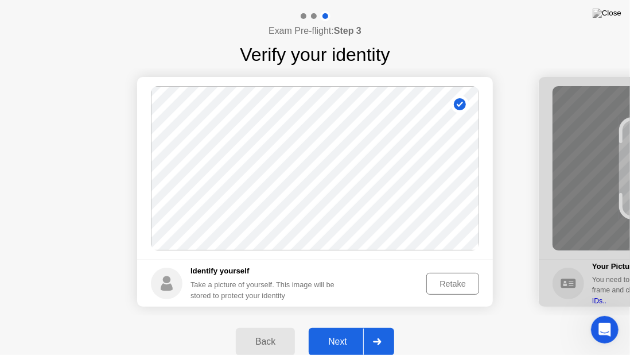
click at [338, 313] on div "Next" at bounding box center [337, 341] width 51 height 10
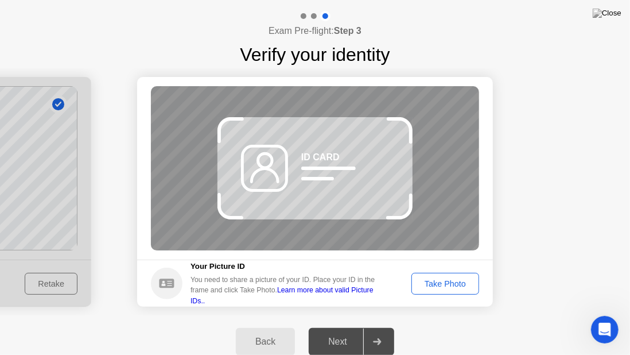
click at [432, 253] on main "Success Photo is correctly taken Unsuccess Photo is not correctly taken. ID CARD" at bounding box center [315, 168] width 356 height 183
click at [451, 279] on div "Take Photo" at bounding box center [446, 283] width 60 height 9
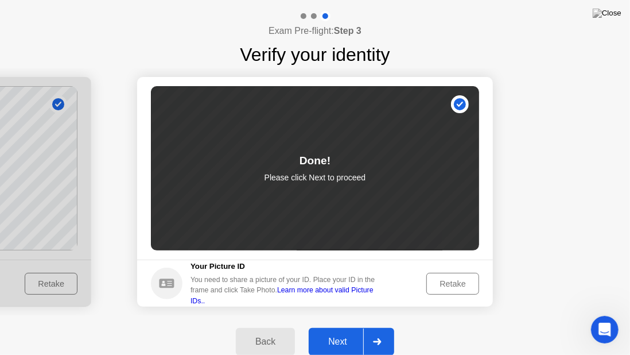
click at [352, 313] on div "Next" at bounding box center [337, 341] width 51 height 10
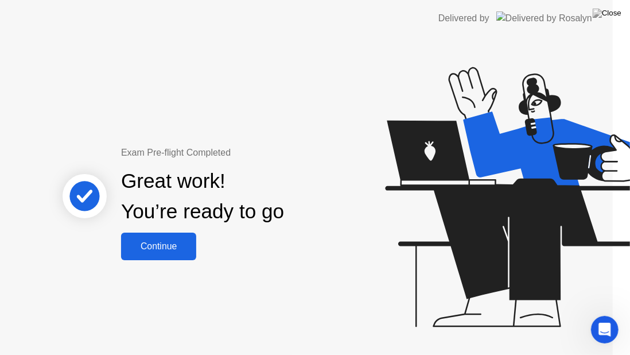
scroll to position [0, 0]
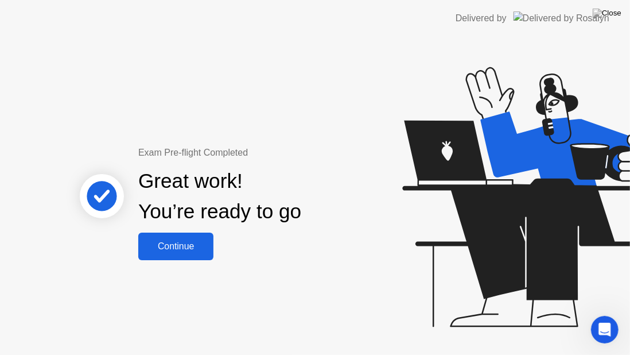
click at [158, 241] on div "Continue" at bounding box center [176, 246] width 68 height 10
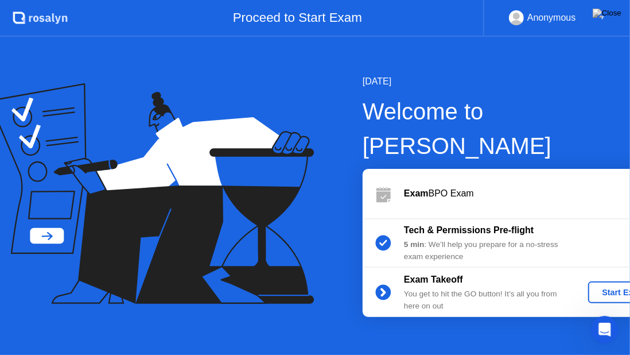
click at [593, 288] on div "Start Exam" at bounding box center [623, 292] width 61 height 9
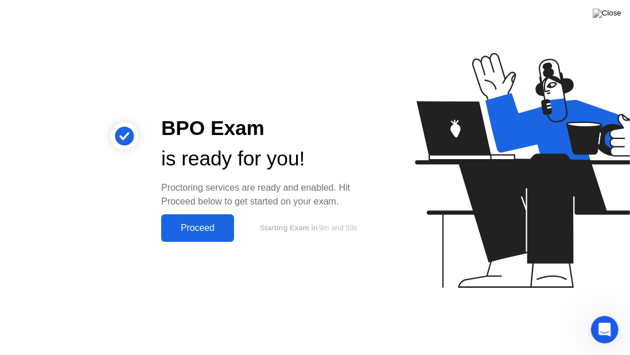
click at [180, 226] on div "Proceed" at bounding box center [198, 228] width 66 height 10
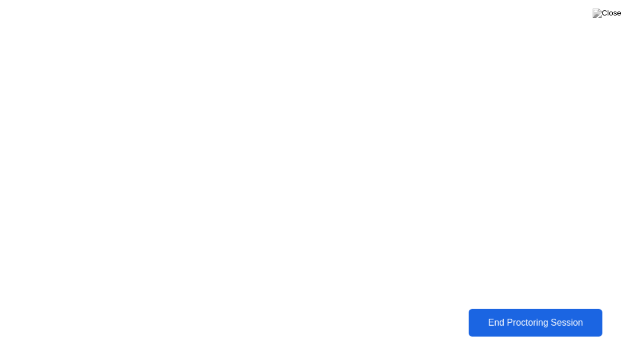
click at [540, 313] on div "End Proctoring Session" at bounding box center [535, 322] width 127 height 10
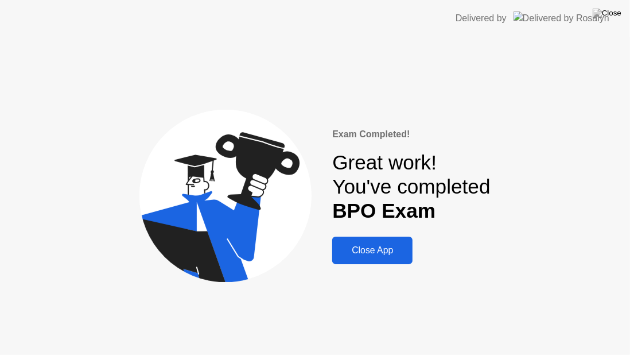
click at [381, 246] on div "Close App" at bounding box center [372, 250] width 73 height 10
